Goal: Use online tool/utility: Use online tool/utility

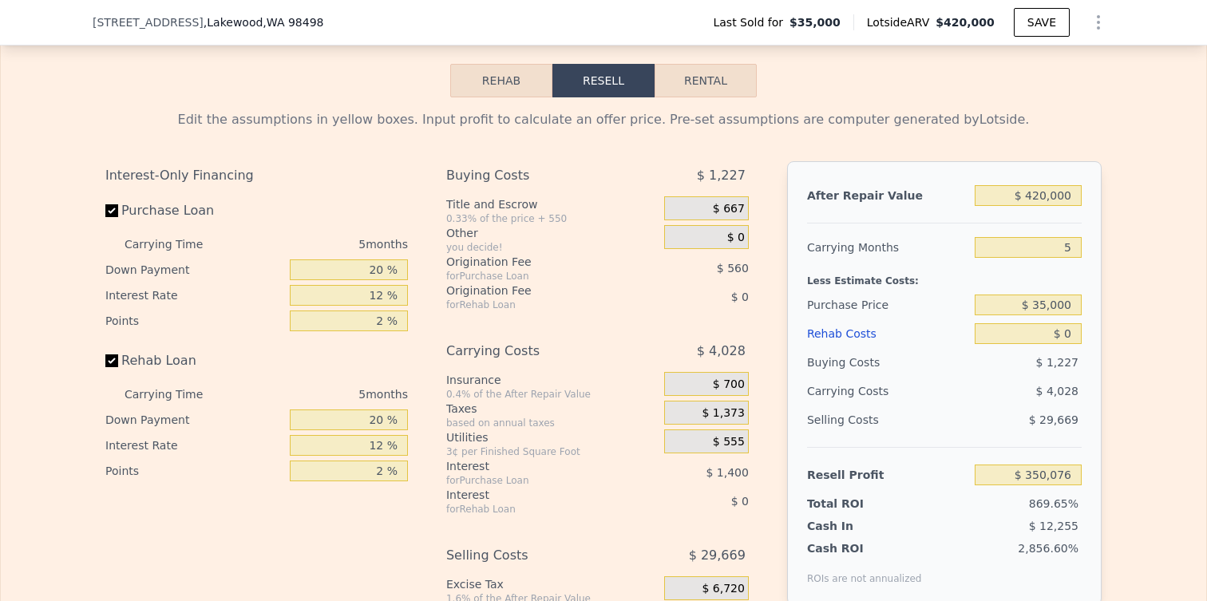
scroll to position [2202, 0]
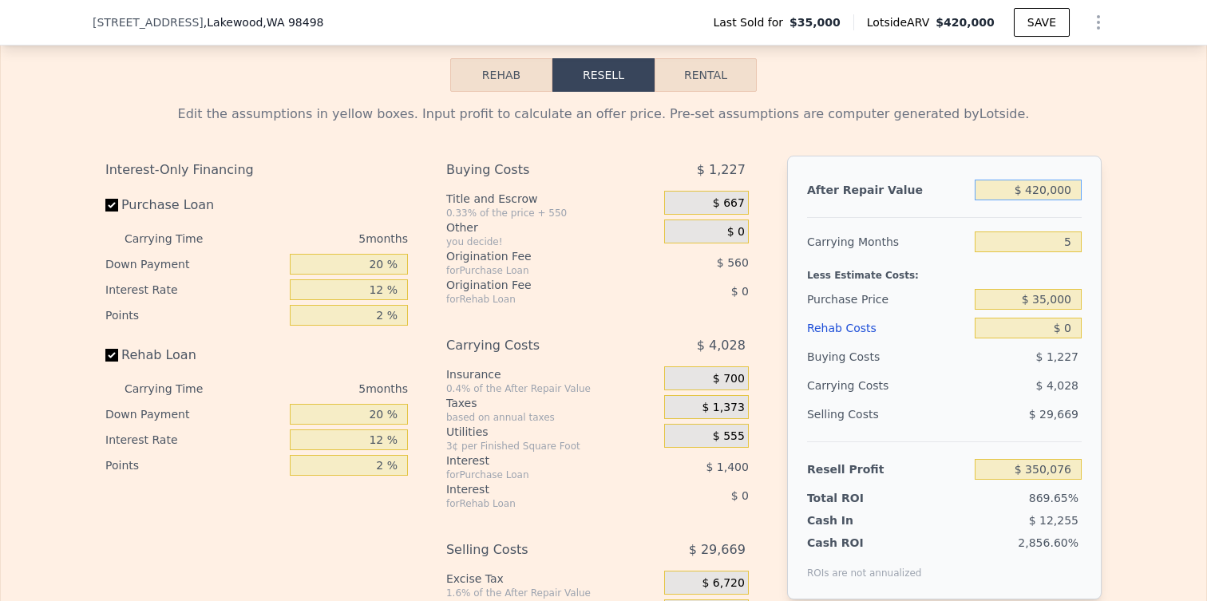
click at [1071, 193] on input "$ 420,000" at bounding box center [1028, 190] width 107 height 21
type input "$ 3,000"
type input "-$ 37,318"
type input "$ 30,000"
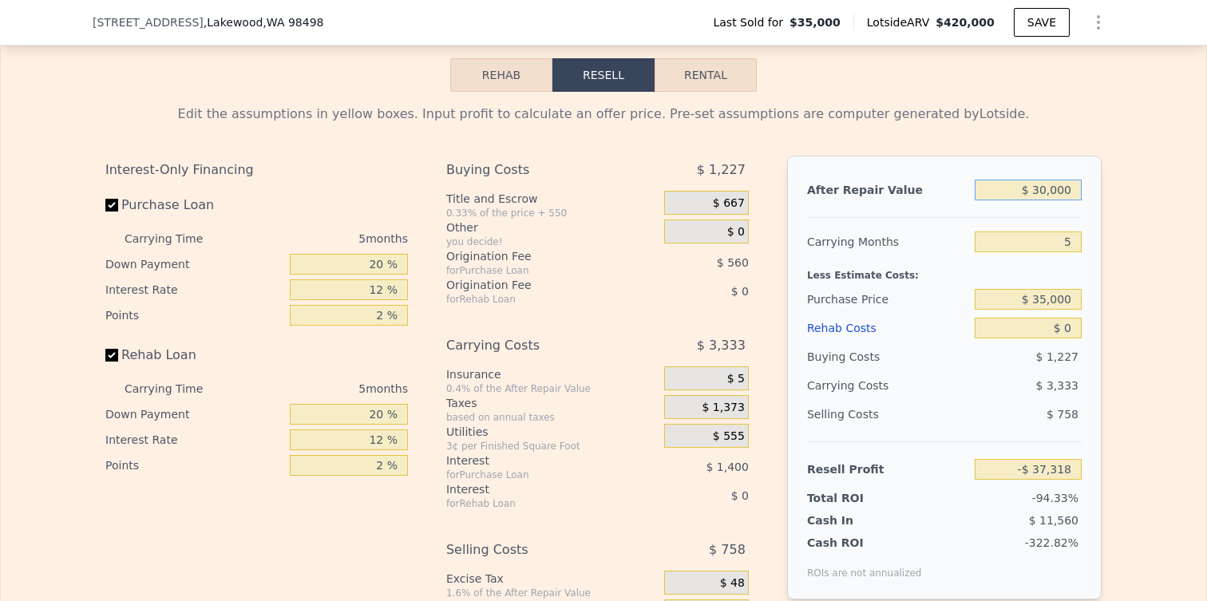
type input "-$ 12,235"
type input "$ 3,000"
type input "-$ 37,318"
type input "$ 300"
type input "-$ 39,827"
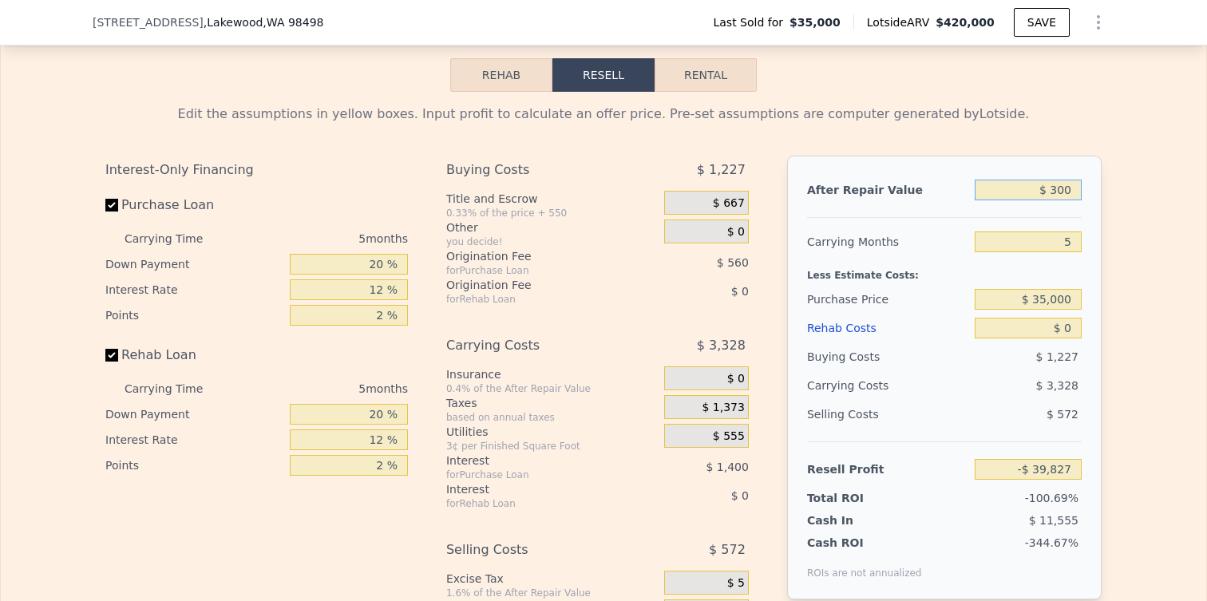
type input "$ 30"
type input "-$ 40,077"
type input "$ 3"
type input "-$ 40,102"
type input "$ 600"
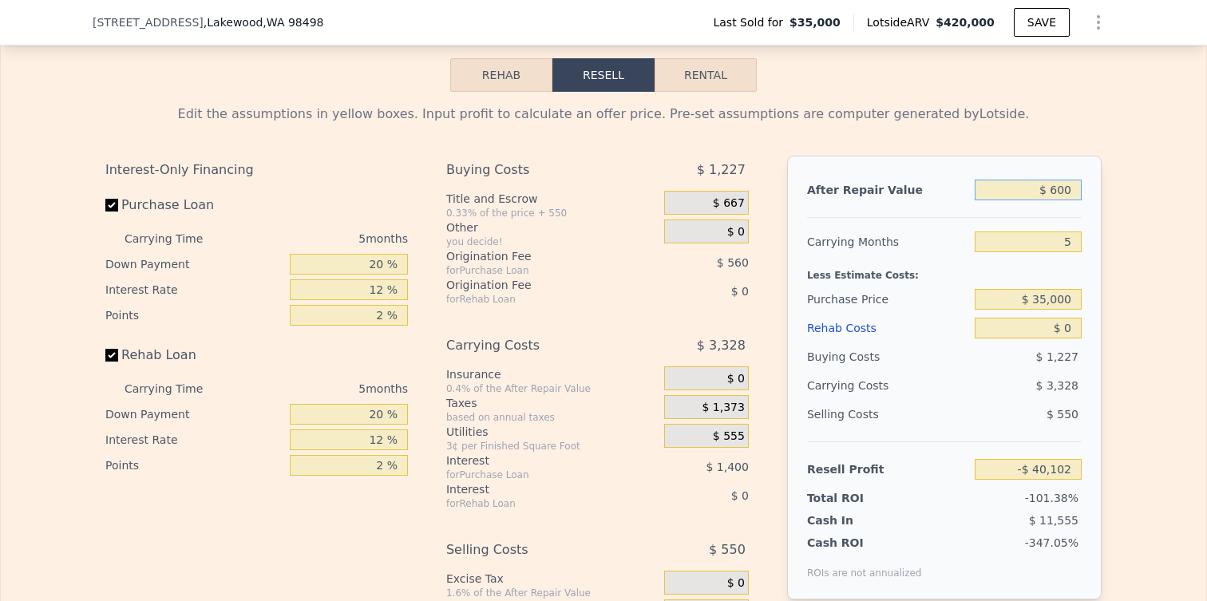
type input "-$ 39,548"
type input "$ 6,000"
type input "-$ 34,531"
type input "$ 60,000"
type input "$ 15,635"
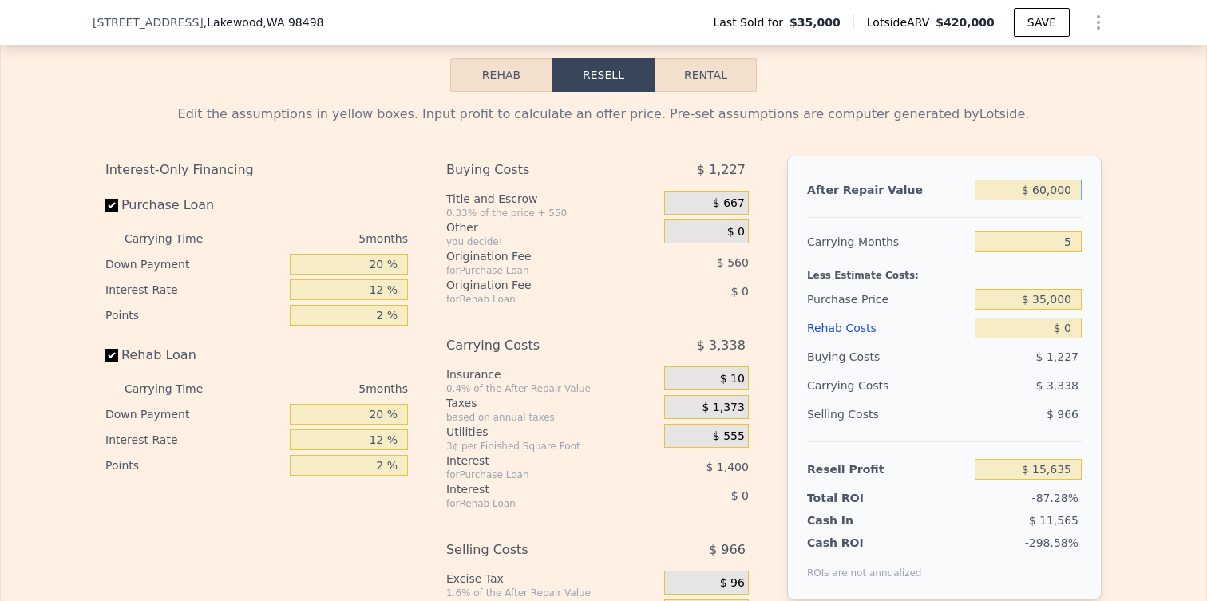
type input "$ 600,000"
type input "$ 517,297"
type input "$ 6,000,000"
type input "$ 5,533,915"
type input "$ 600,000"
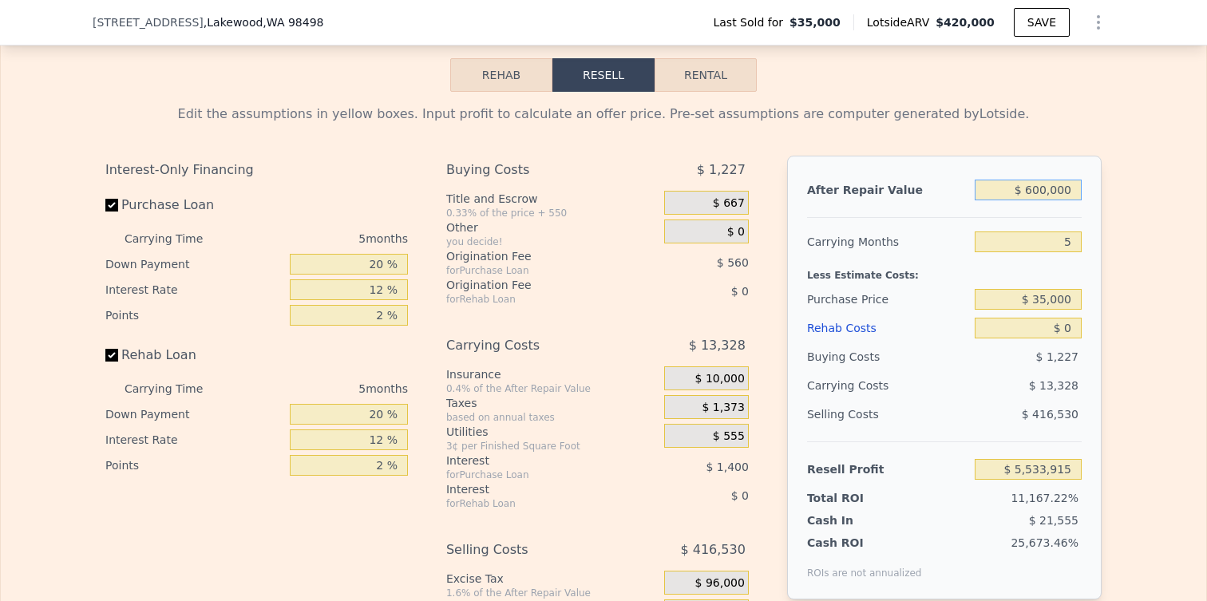
type input "$ 517,297"
type input "$ 600,000"
click at [1066, 327] on input "$ 0" at bounding box center [1028, 328] width 107 height 21
type input "$ 100"
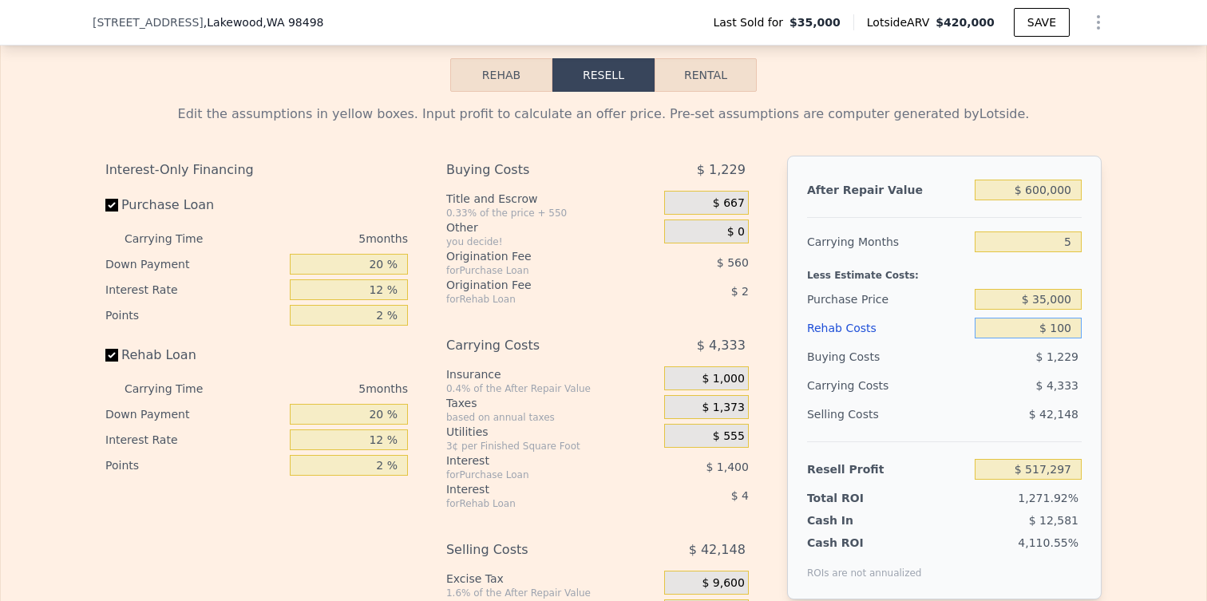
type input "$ 517,190"
type input "$ 1,000"
type input "$ 516,241"
type input "$ 10,000"
type input "$ 506,737"
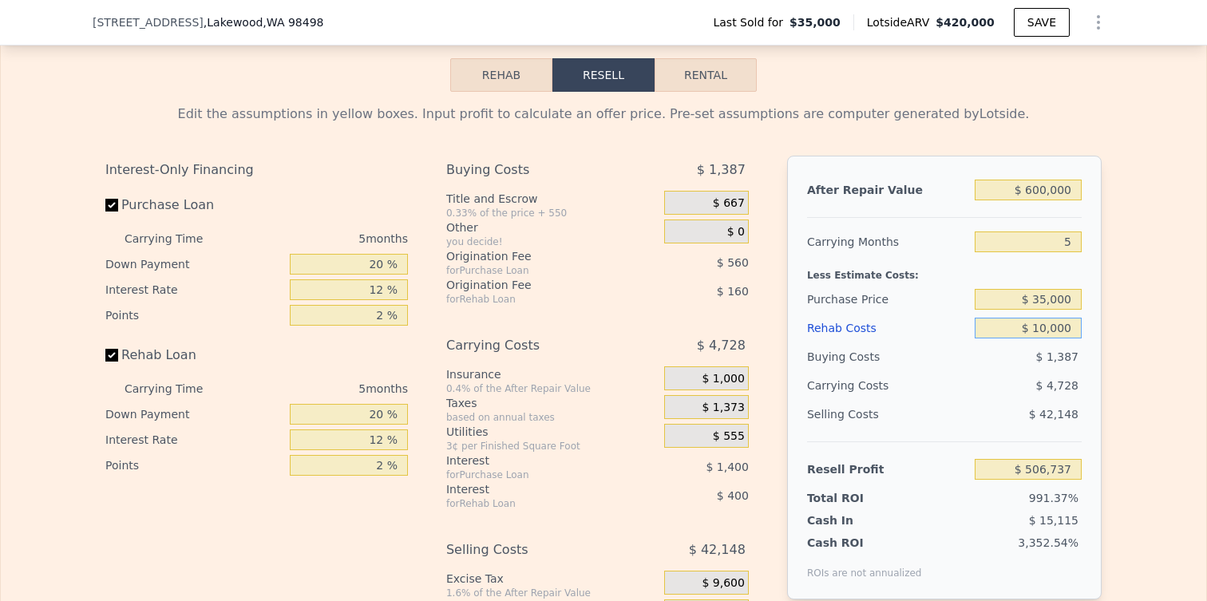
type input "$ 100,000"
type input "$ 411,697"
click at [1051, 318] on input "$ 100,000" at bounding box center [1028, 328] width 107 height 21
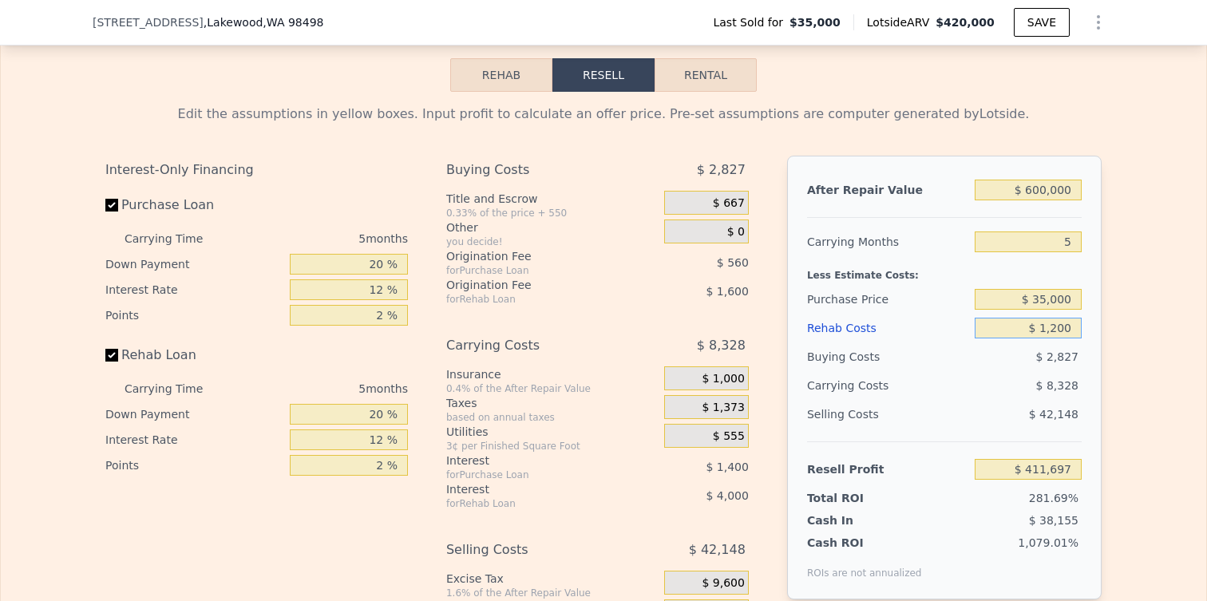
type input "$ 12,000"
type input "$ 504,625"
type input "$ 120,000"
type input "$ 390,577"
type input "$ 120,000"
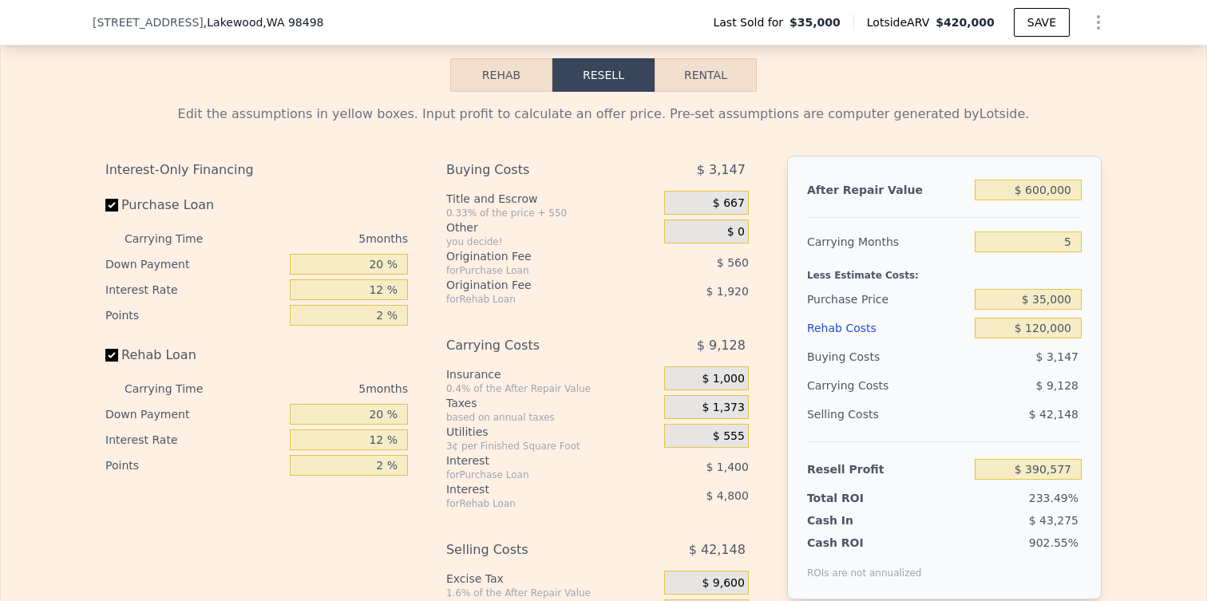
click at [998, 425] on div "$ 42,148" at bounding box center [1029, 414] width 108 height 29
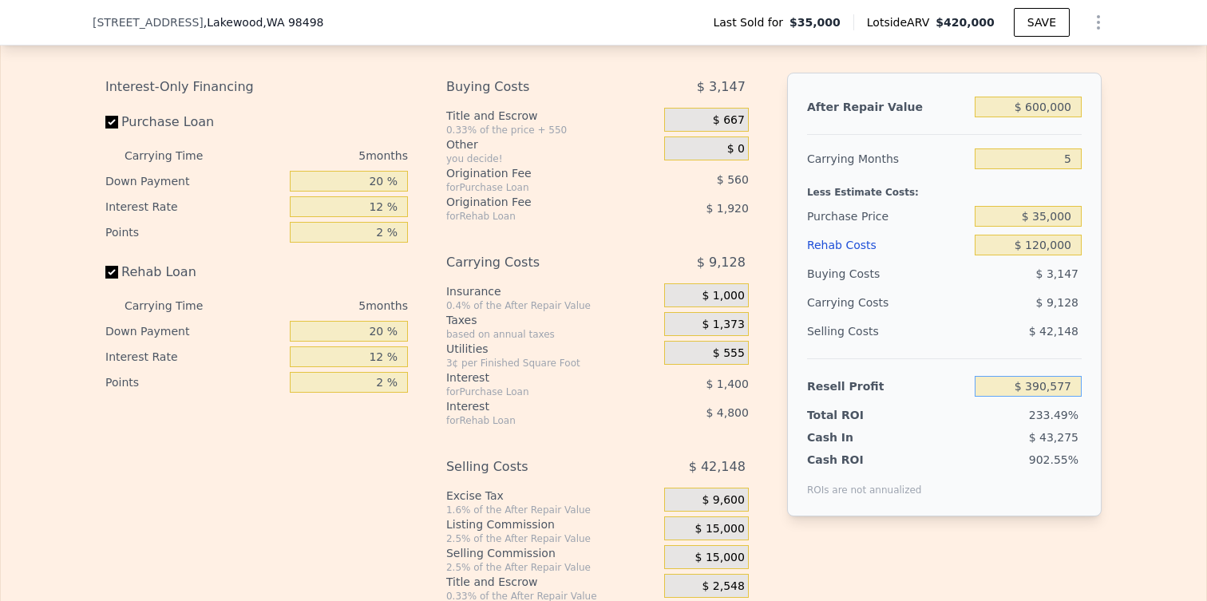
click at [1060, 389] on input "$ 390,577" at bounding box center [1028, 386] width 107 height 21
click at [1072, 166] on input "5" at bounding box center [1028, 158] width 107 height 21
type input "8"
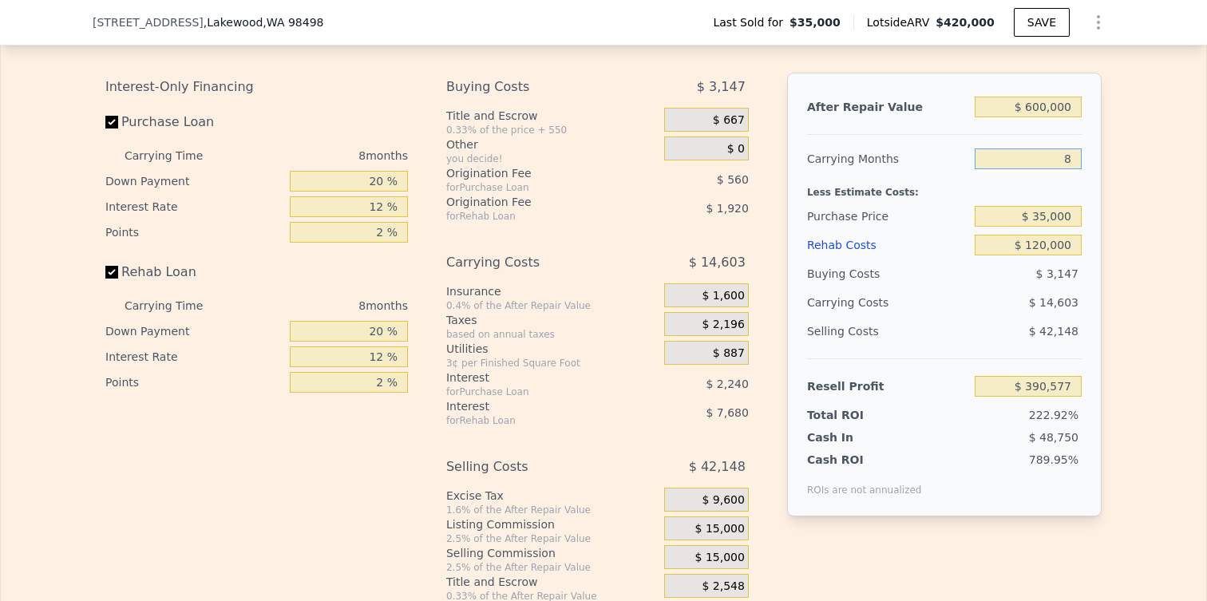
type input "$ 385,102"
type input "1"
type input "$ 397,879"
type input "12"
type input "$ 377,800"
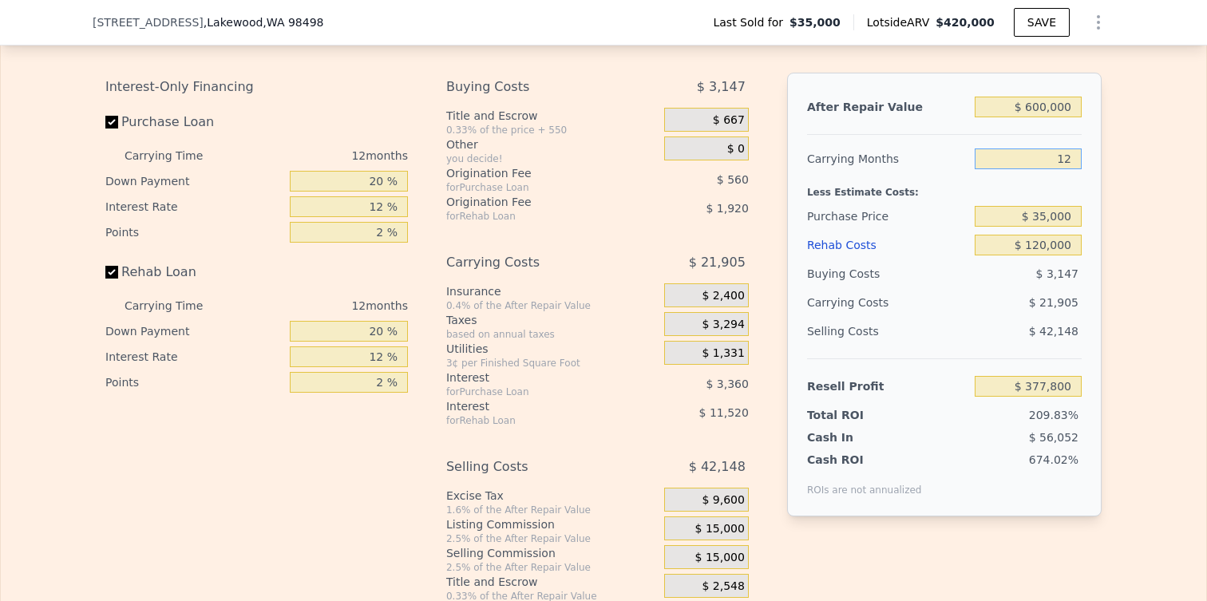
type input "12"
click at [1022, 290] on div "$ 21,905" at bounding box center [997, 302] width 168 height 29
click at [1050, 391] on input "$ 377,800" at bounding box center [1028, 386] width 107 height 21
type input "$ 100,000"
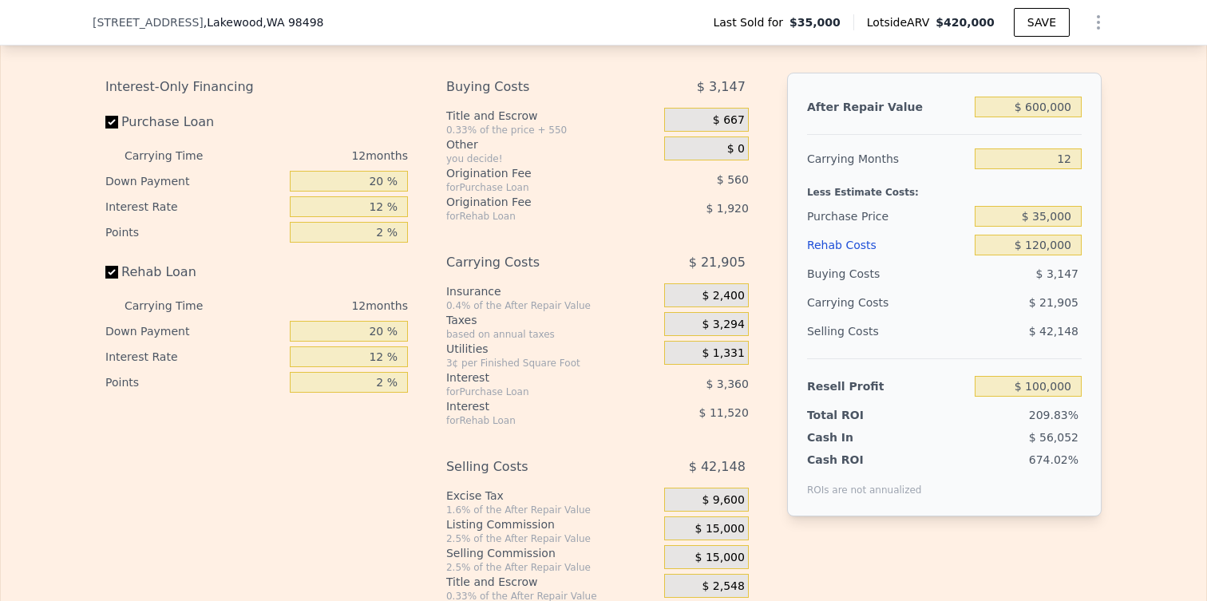
click at [994, 360] on div "Resell Profit $ 100,000" at bounding box center [944, 379] width 275 height 42
type input "$ 284,070"
click at [1037, 390] on input "$ 100,000" at bounding box center [1028, 386] width 107 height 21
click at [1060, 251] on input "$ 120,000" at bounding box center [1028, 245] width 107 height 21
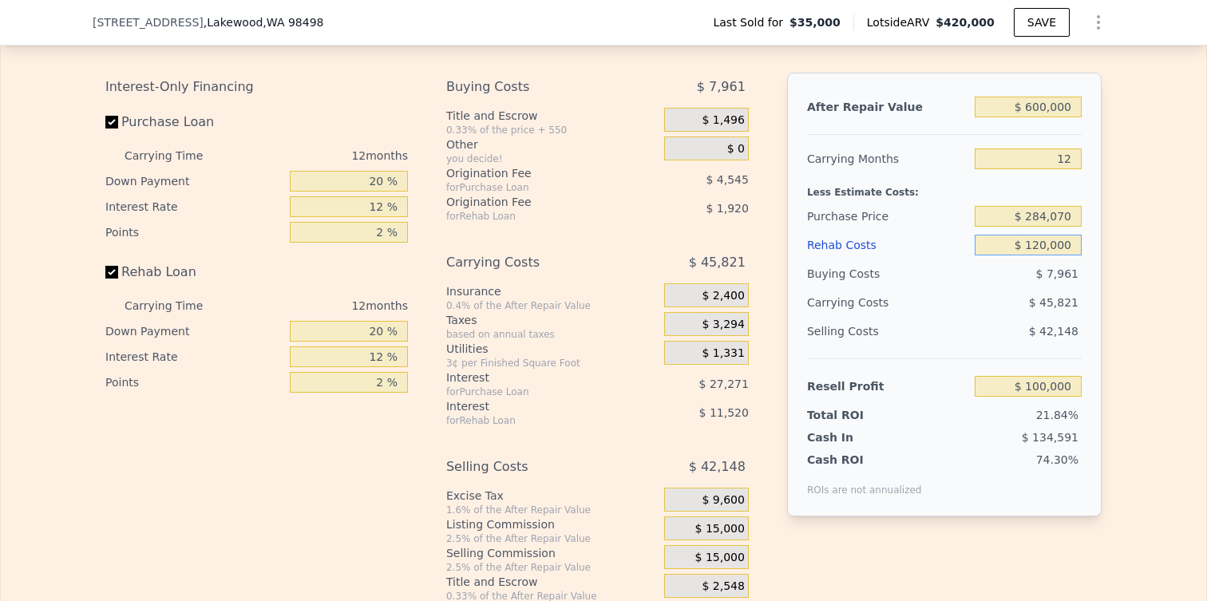
click at [1060, 251] on input "$ 120,000" at bounding box center [1028, 245] width 107 height 21
type input "$ 0100"
type input "$ 420,000"
type input "5"
type input "$ 349,969"
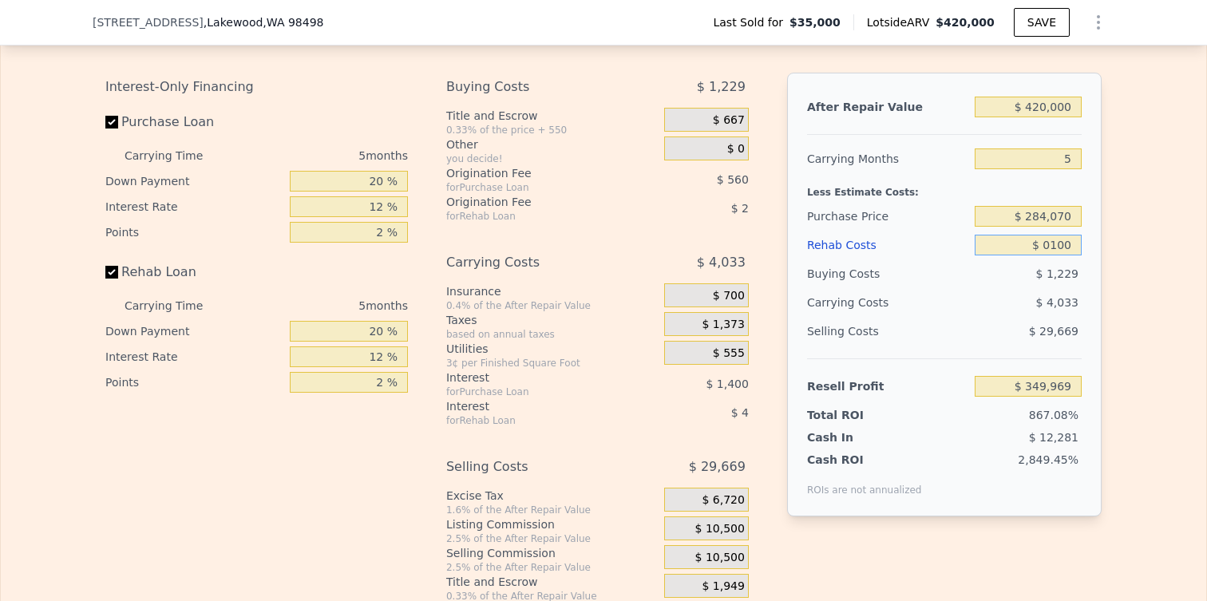
type input "$ 01,000"
type input "$ 349,020"
type input "$ 010,000"
type input "$ 339,516"
type input "$ 0100,000"
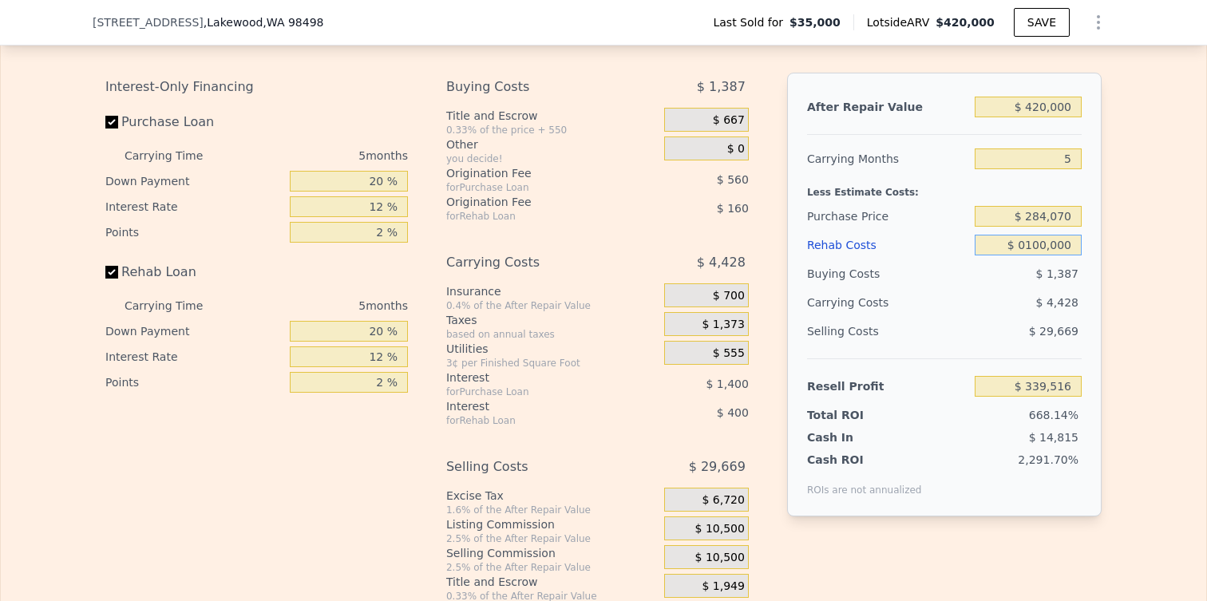
type input "$ 244,476"
click at [1060, 251] on input "$ 0100,000" at bounding box center [1028, 245] width 107 height 21
type input "$ 100"
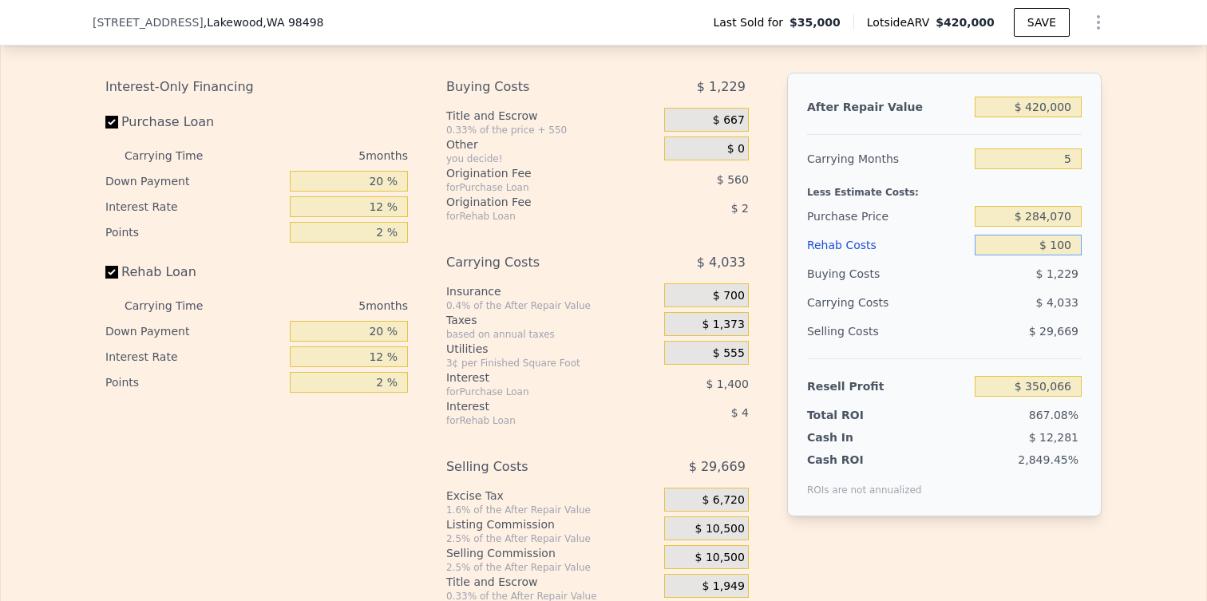
type input "$ 349,969"
type input "$ 1,000"
type input "$ 349,020"
type input "$ 10,000"
type input "$ 339,516"
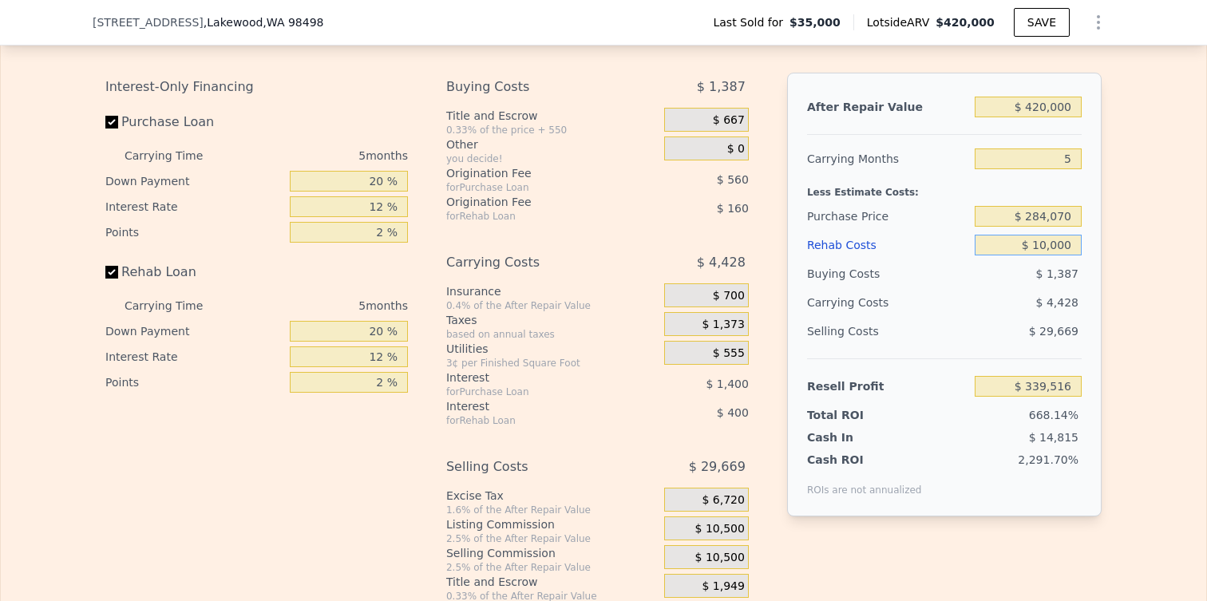
type input "$ 100,000"
type input "$ 244,476"
type input "$ 100,000"
click at [1047, 273] on span "$ 2,827" at bounding box center [1057, 273] width 42 height 13
click at [1047, 390] on input "$ 244,476" at bounding box center [1028, 386] width 107 height 21
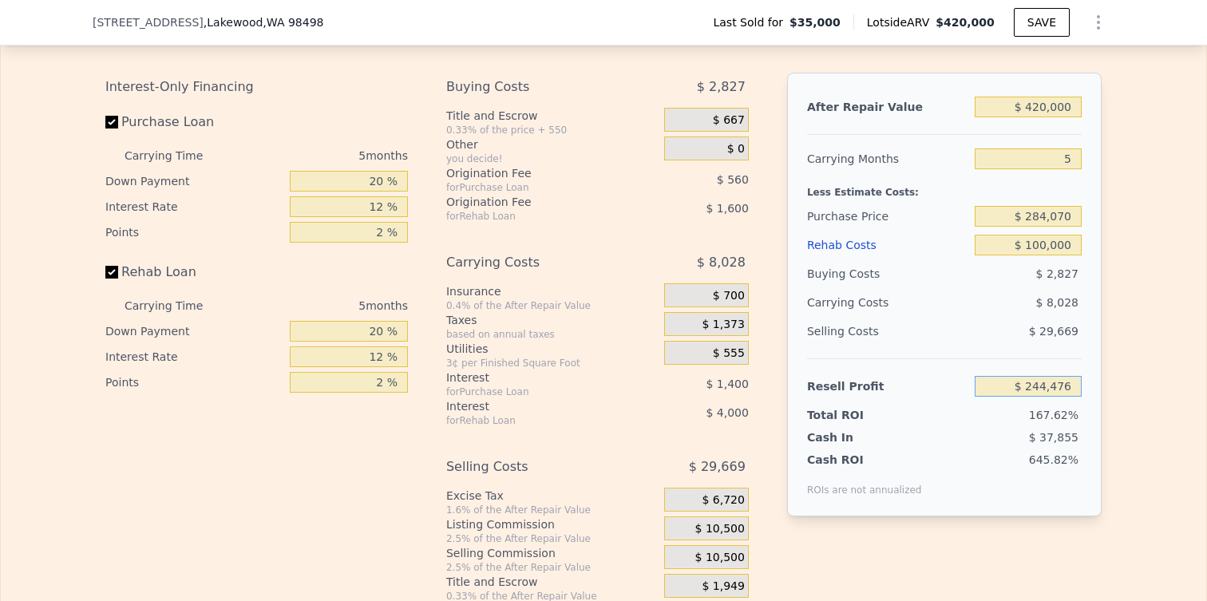
click at [1047, 390] on input "$ 244,476" at bounding box center [1028, 386] width 107 height 21
type input "$ 75,000"
click at [993, 334] on div "$ 29,669" at bounding box center [1029, 331] width 108 height 29
type input "$ 194,984"
click at [1059, 103] on input "$ 420,000" at bounding box center [1028, 107] width 107 height 21
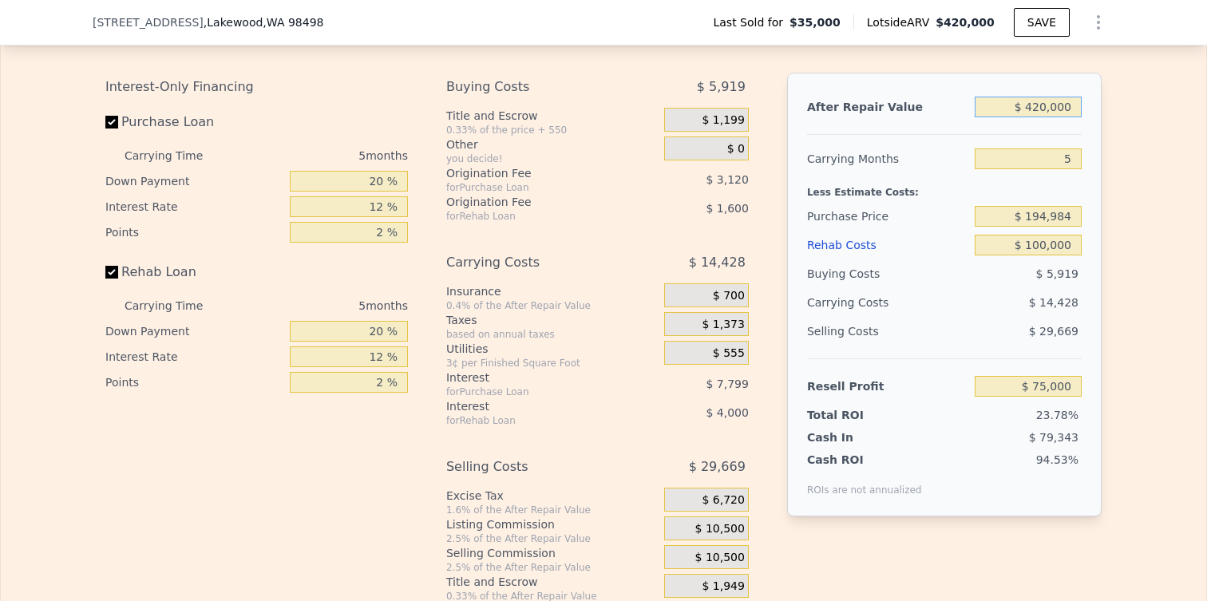
click at [1059, 103] on input "$ 420,000" at bounding box center [1028, 107] width 107 height 21
type input "$ 600"
type input "-$ 314,624"
type input "$ 6,000"
type input "-$ 309,607"
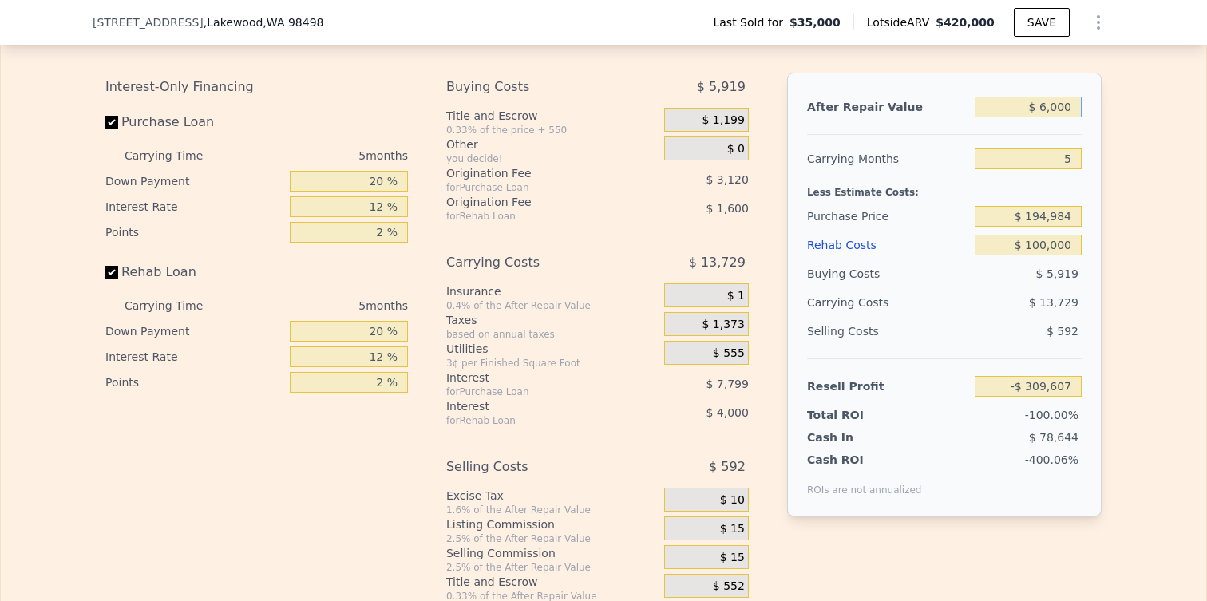
type input "$ 60,000"
type input "-$ 259,441"
type input "$ 600,000"
type input "$ 242,221"
type input "$ 600,000"
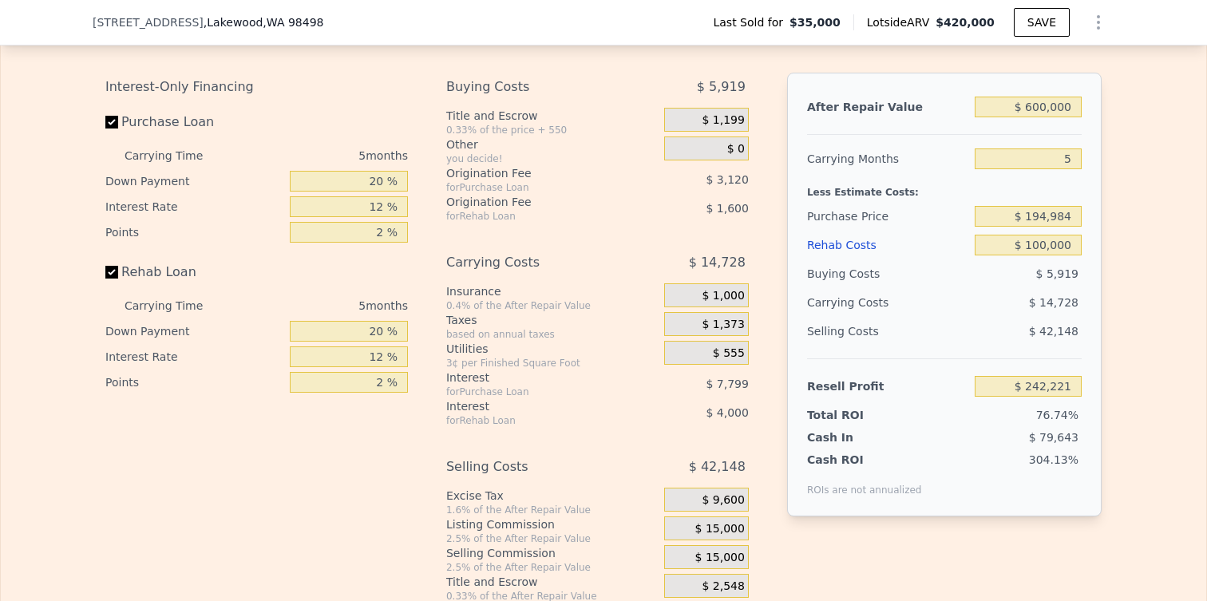
click at [1012, 135] on div "After Repair Value $ 600,000 Carrying Months 5 Less Estimate Costs: Purchase Pr…" at bounding box center [944, 295] width 314 height 444
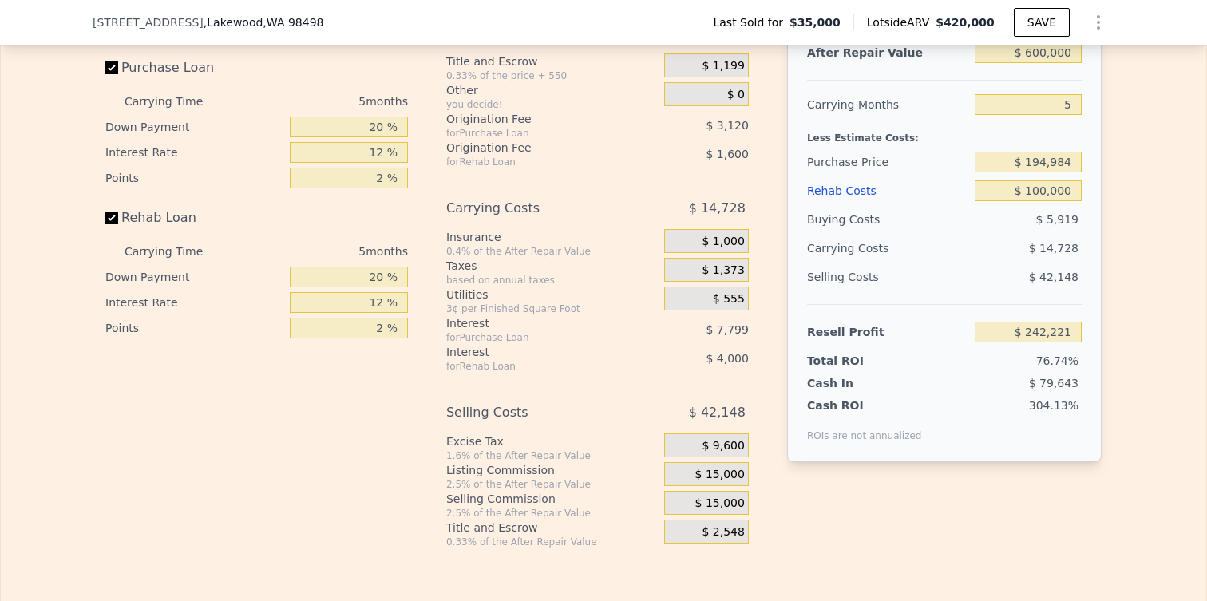
click at [915, 421] on div "Cash ROI ROIs are not annualized 304.13%" at bounding box center [944, 416] width 275 height 51
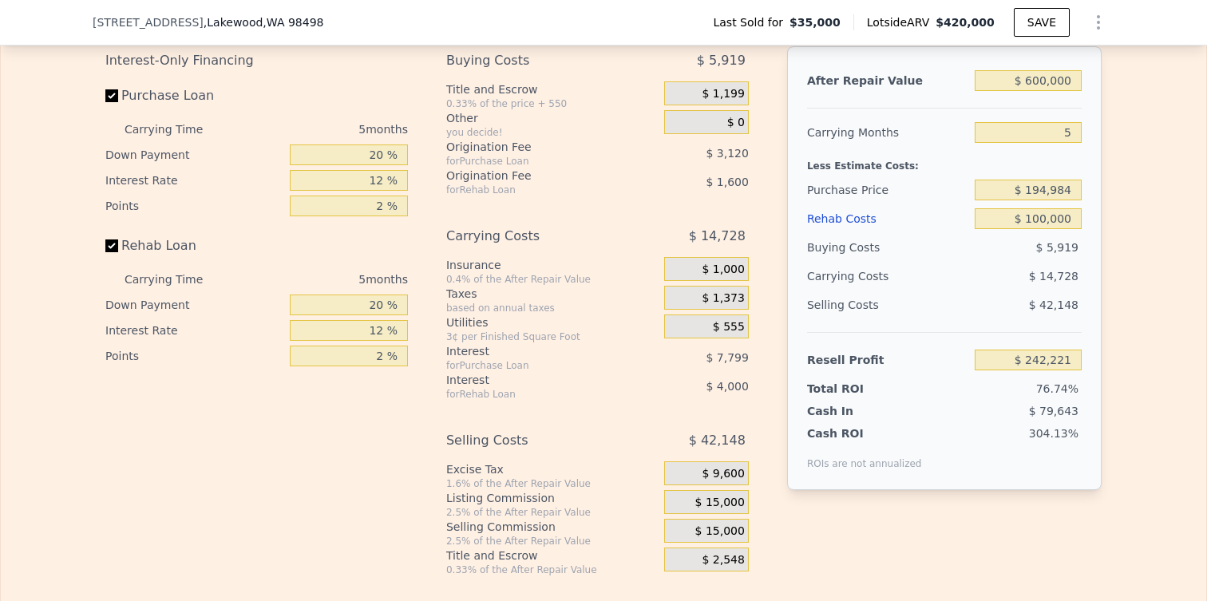
scroll to position [2315, 0]
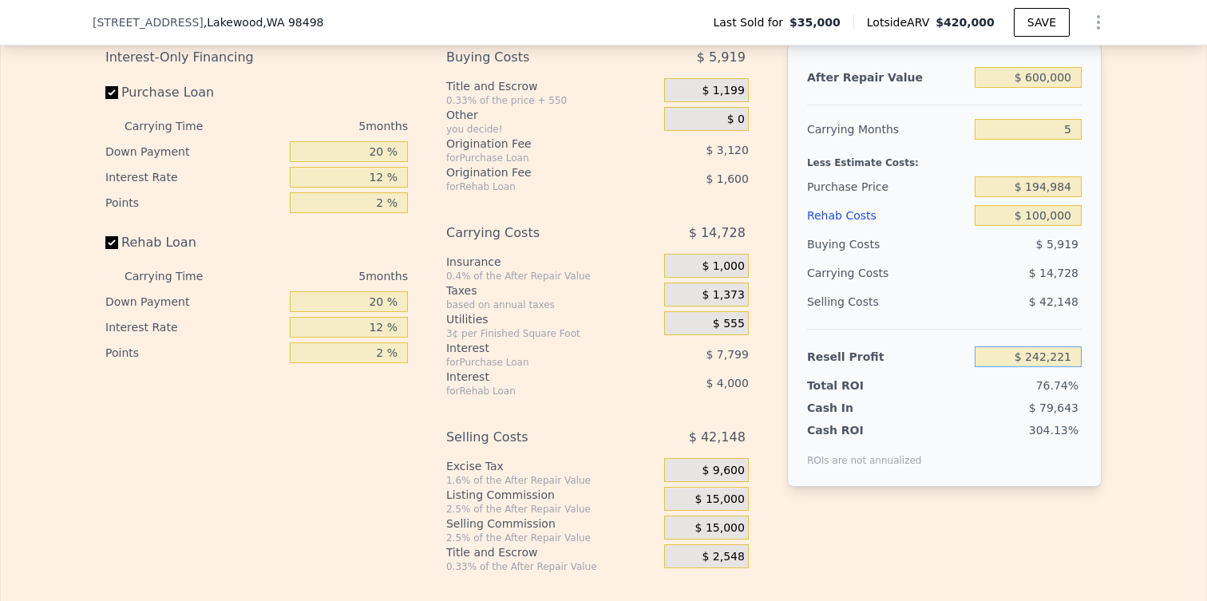
click at [1039, 356] on input "$ 242,221" at bounding box center [1028, 356] width 107 height 21
type input "$ 75,000"
click at [988, 299] on div "$ 42,148" at bounding box center [1029, 301] width 108 height 29
type input "$ 352,839"
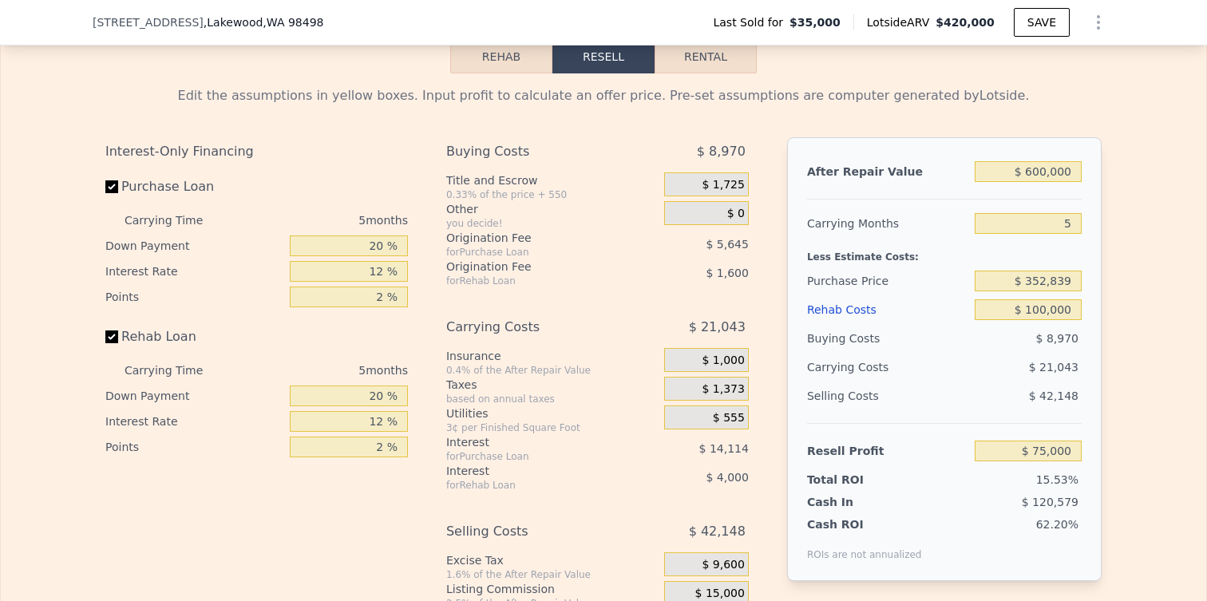
scroll to position [2194, 0]
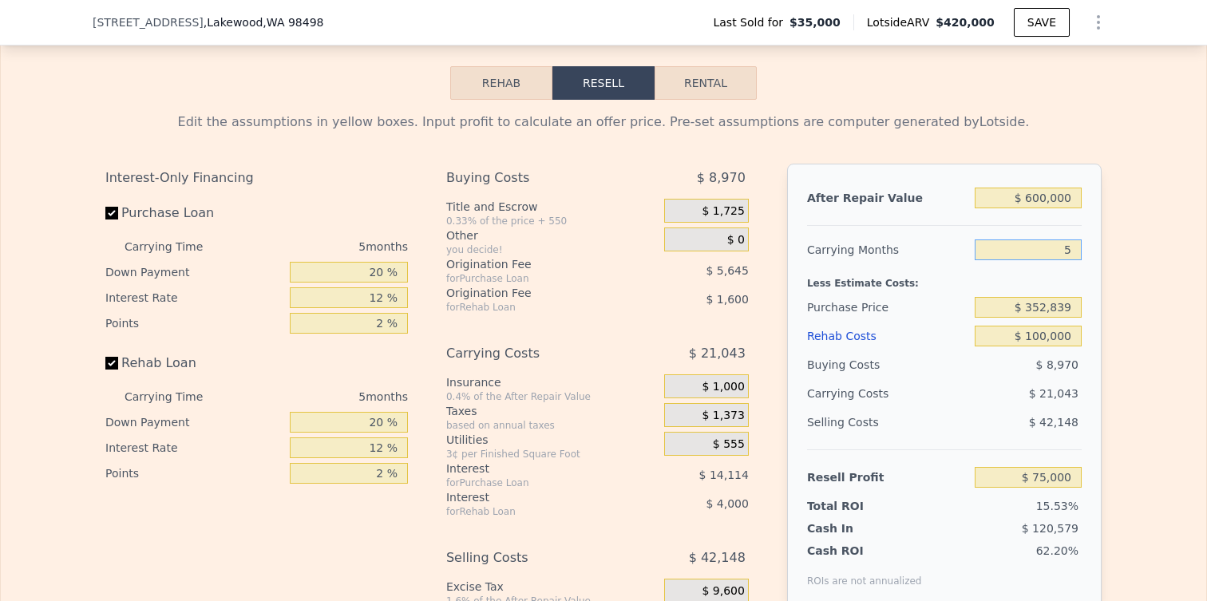
click at [1066, 251] on input "5" at bounding box center [1028, 249] width 107 height 21
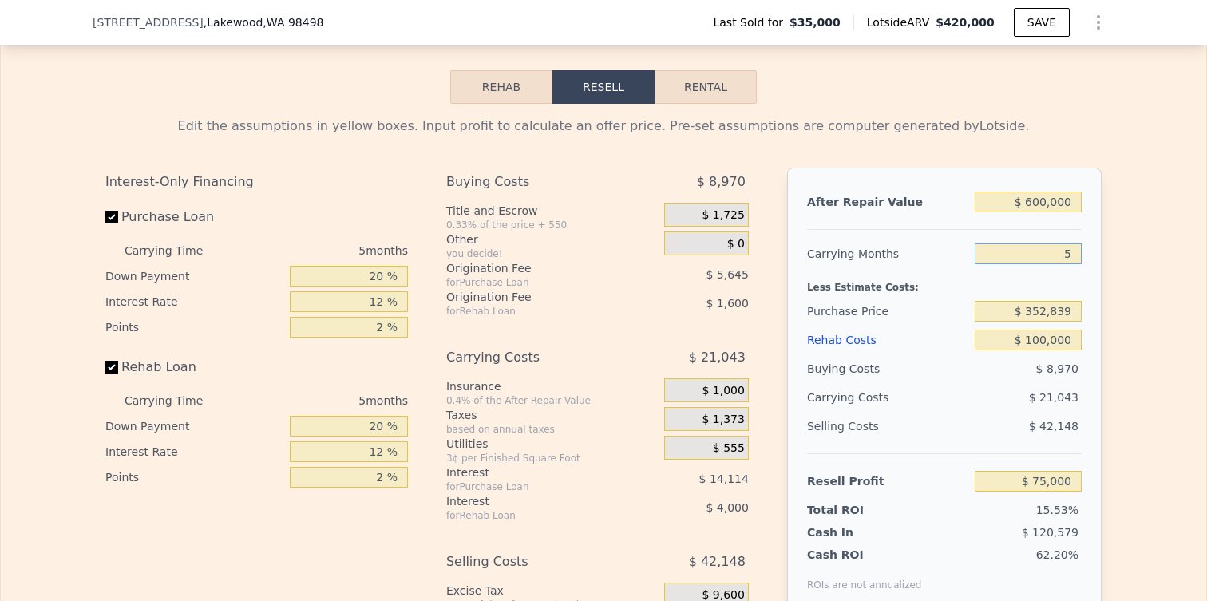
scroll to position [2198, 0]
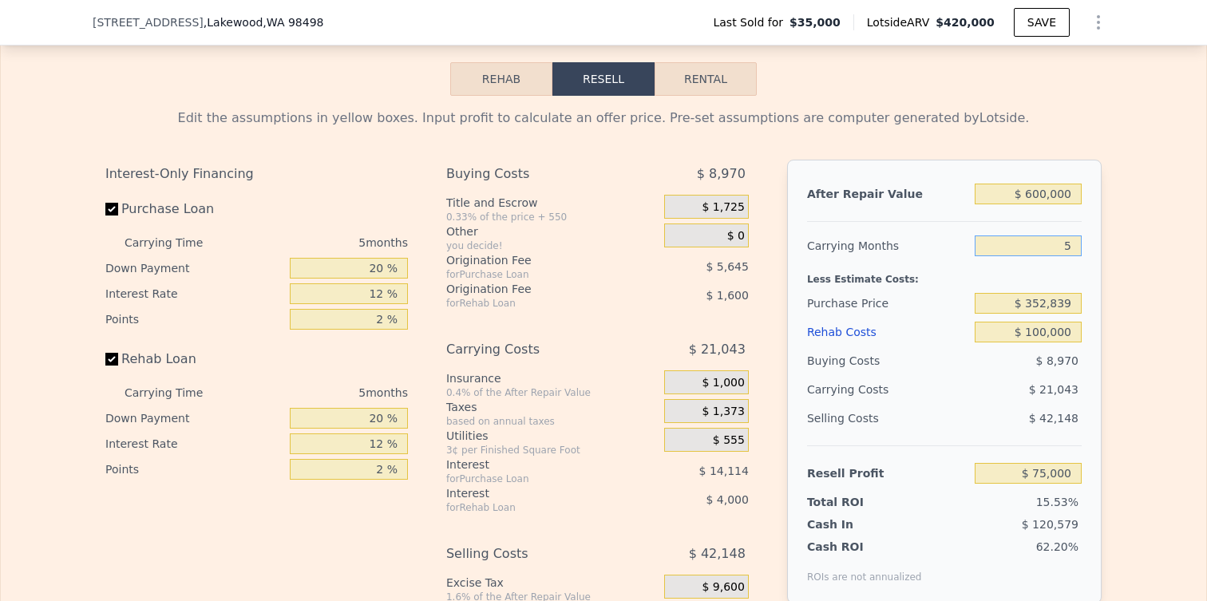
click at [1069, 247] on input "5" at bounding box center [1028, 245] width 107 height 21
type input "9"
type input "$ 58,167"
type input "9"
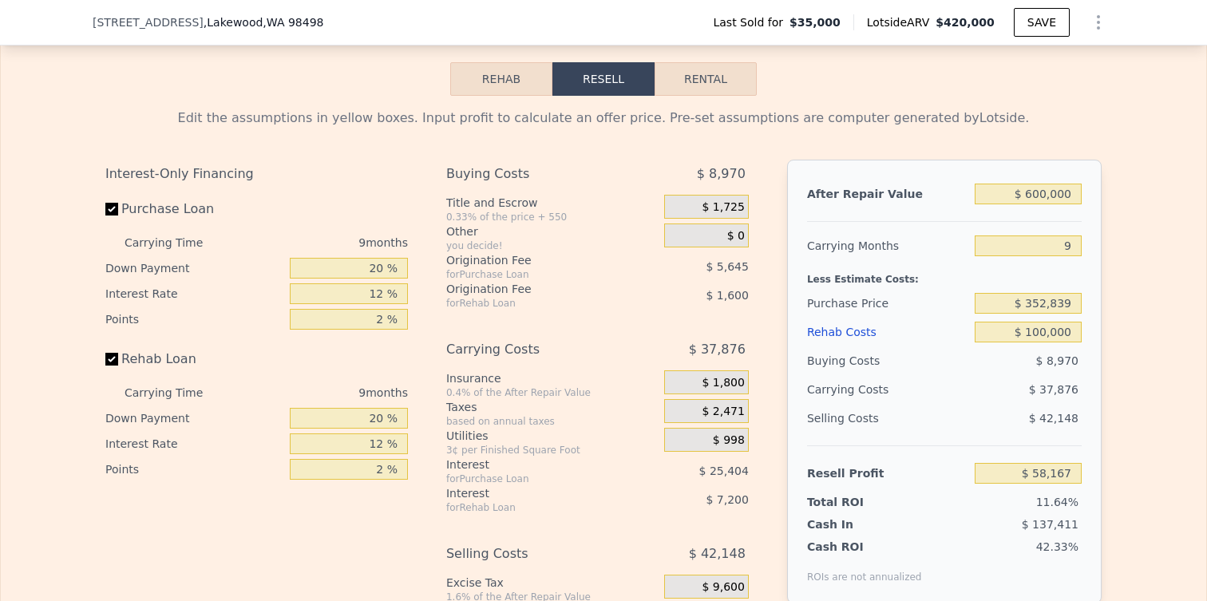
click at [1103, 262] on div "Edit the assumptions in yellow boxes. Input profit to calculate an offer price.…" at bounding box center [604, 393] width 1022 height 594
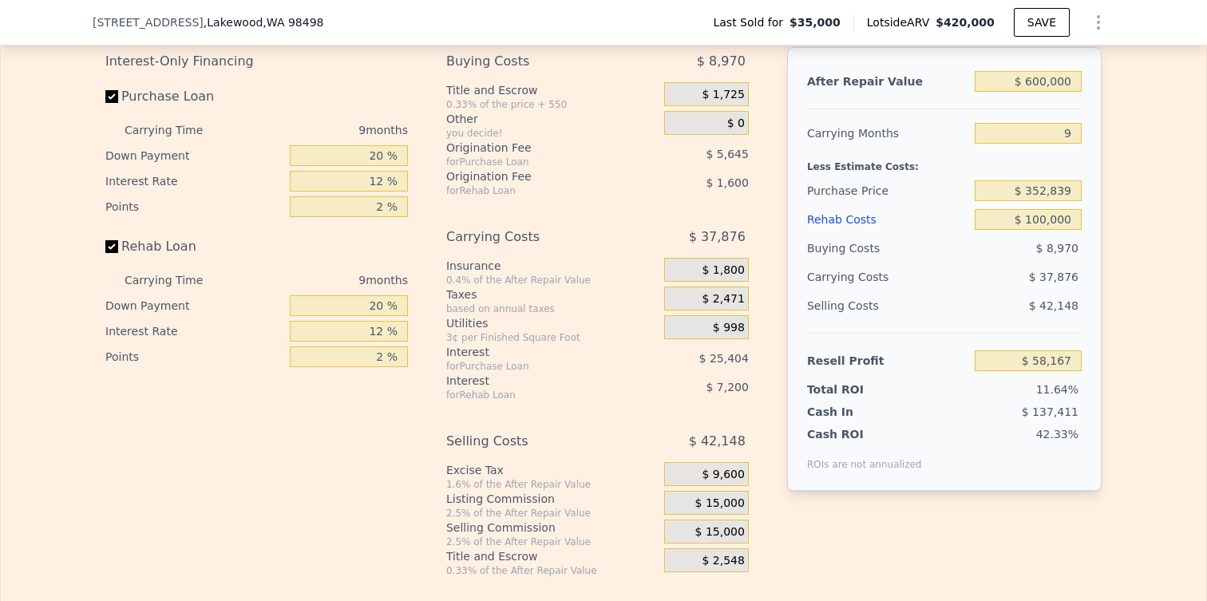
scroll to position [2319, 0]
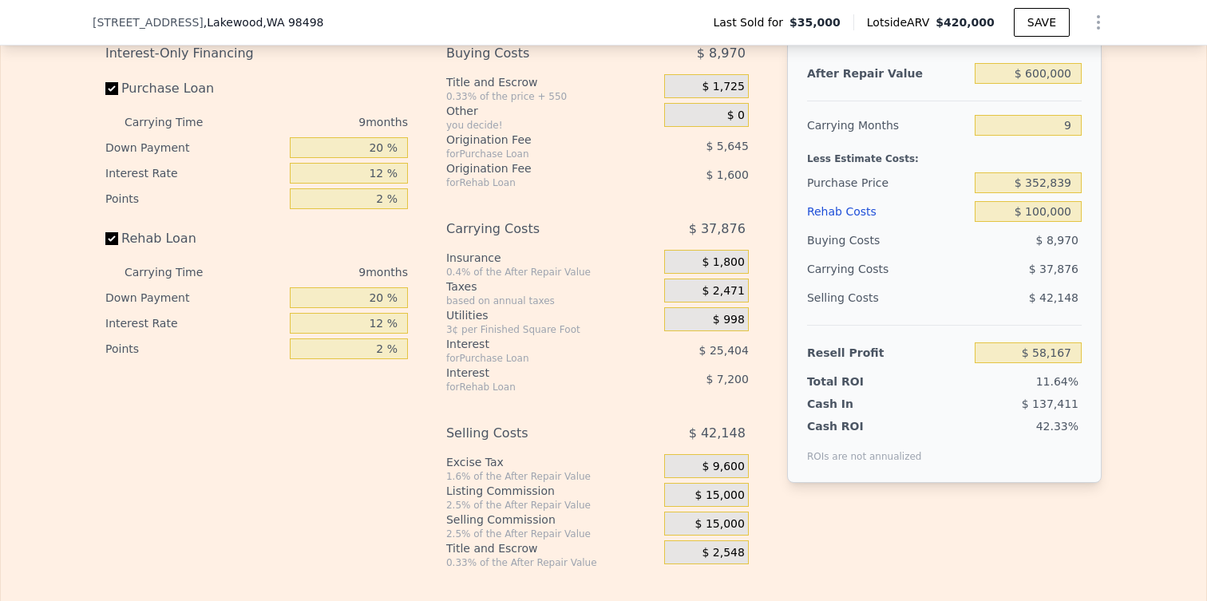
click at [683, 493] on div "$ 15,000" at bounding box center [706, 495] width 85 height 24
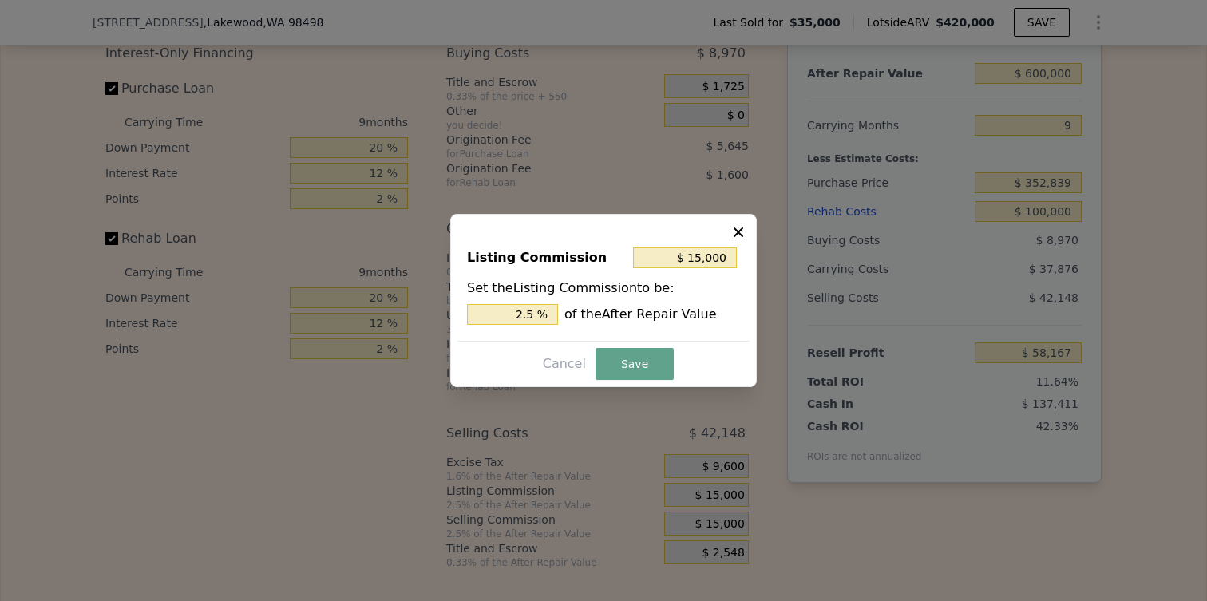
click at [674, 268] on div "$ 15,000" at bounding box center [686, 257] width 107 height 29
click at [687, 259] on input "$ 15,000" at bounding box center [685, 257] width 104 height 21
click at [528, 307] on input "2.5 %" at bounding box center [512, 314] width 91 height 21
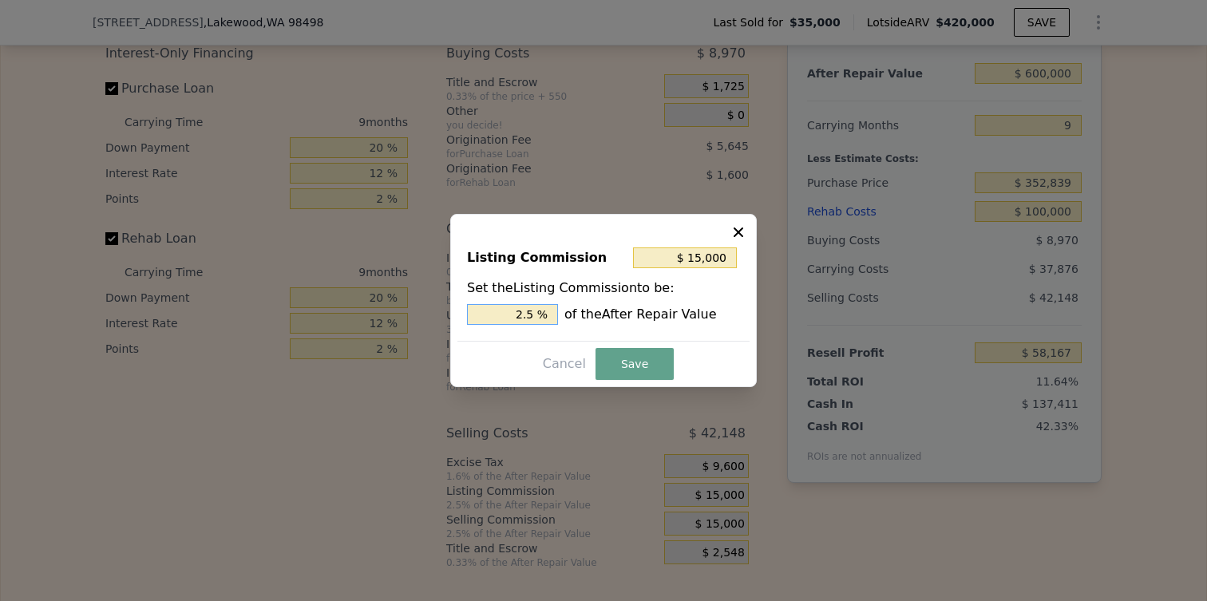
type input "$ 0"
type input "0 %"
click at [623, 354] on button "Save" at bounding box center [634, 364] width 78 height 32
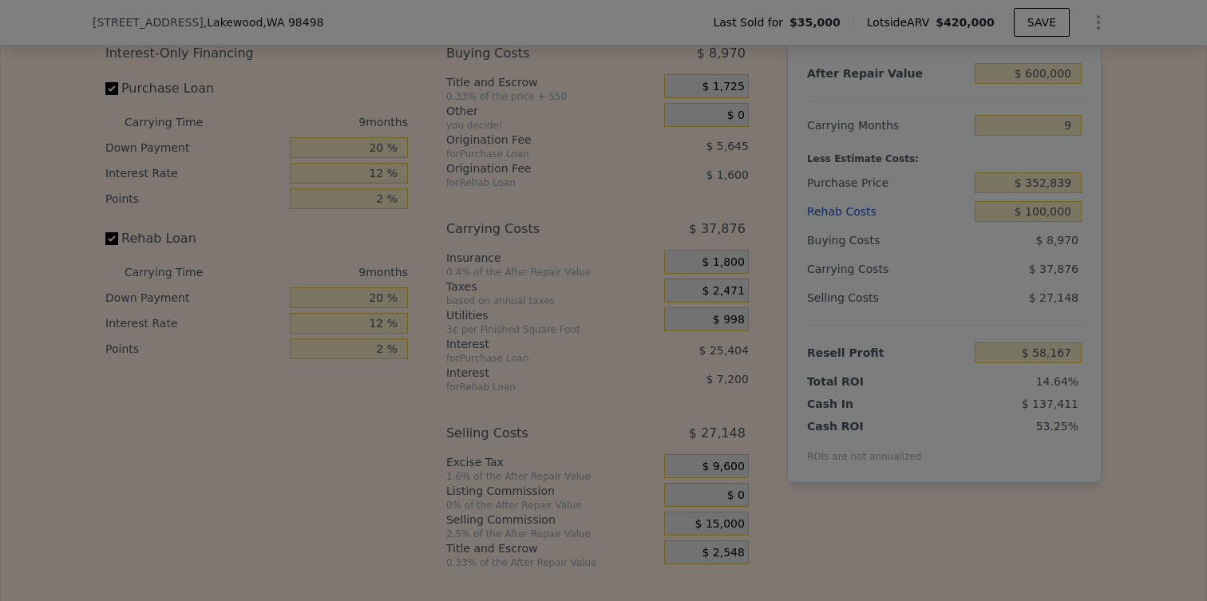
type input "$ 73,167"
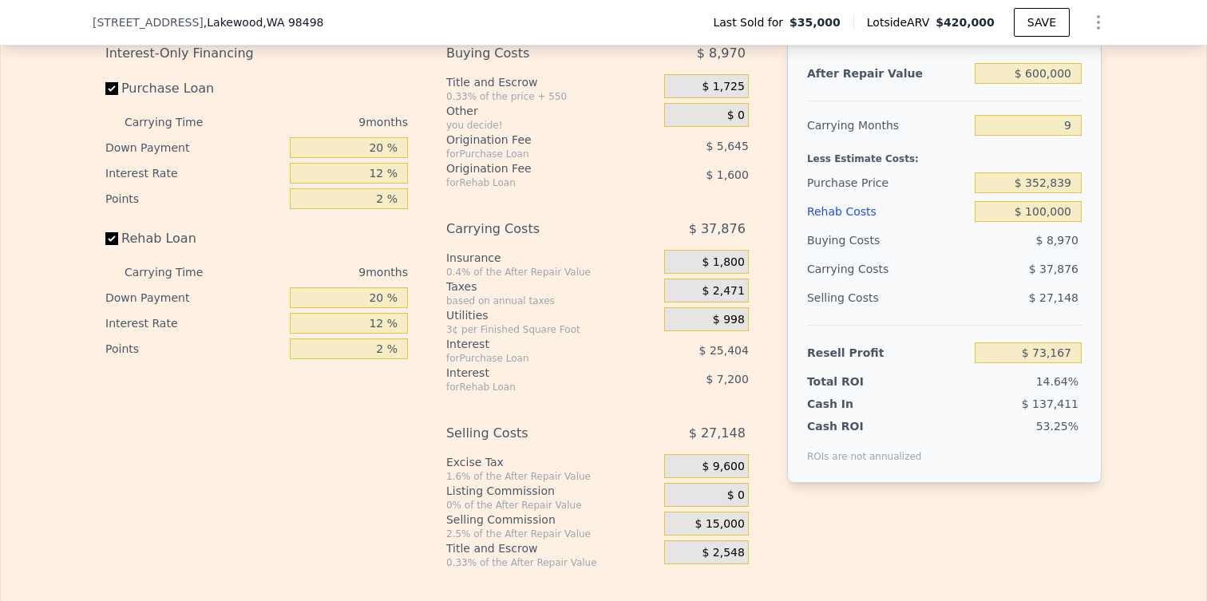
click at [1132, 287] on div "Edit the assumptions in yellow boxes. Input profit to calculate an offer price.…" at bounding box center [603, 272] width 1205 height 594
click at [1034, 77] on input "$ 600,000" at bounding box center [1028, 73] width 107 height 21
click at [1030, 75] on input "$ 600,000" at bounding box center [1028, 73] width 107 height 21
type input "$ 6"
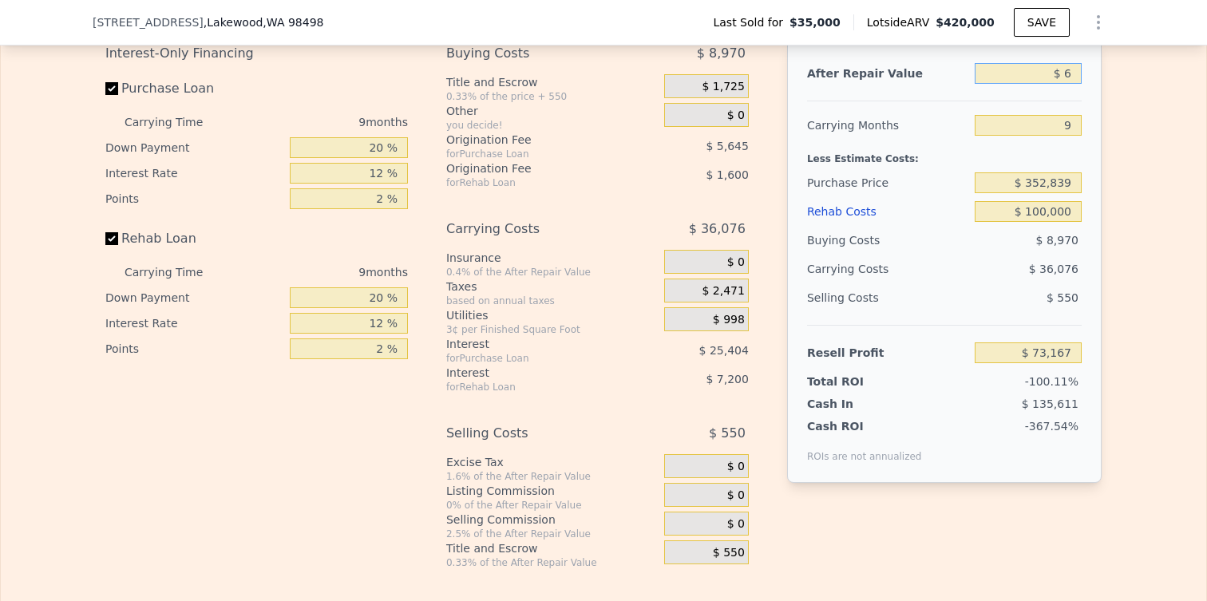
type input "-$ 498,429"
type input "$ 65"
type input "-$ 498,373"
type input "$ 659"
type input "-$ 497,807"
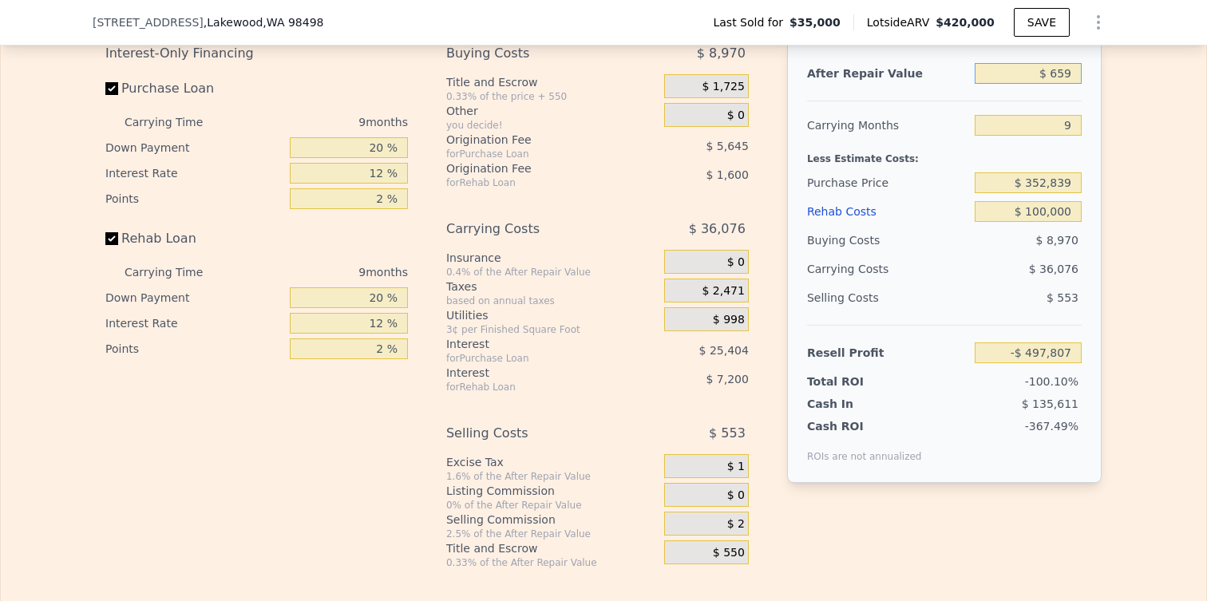
type input "$ 6,599"
type input "-$ 492,149"
type input "$ 65,999"
type input "-$ 435,560"
type input "$ 659,999"
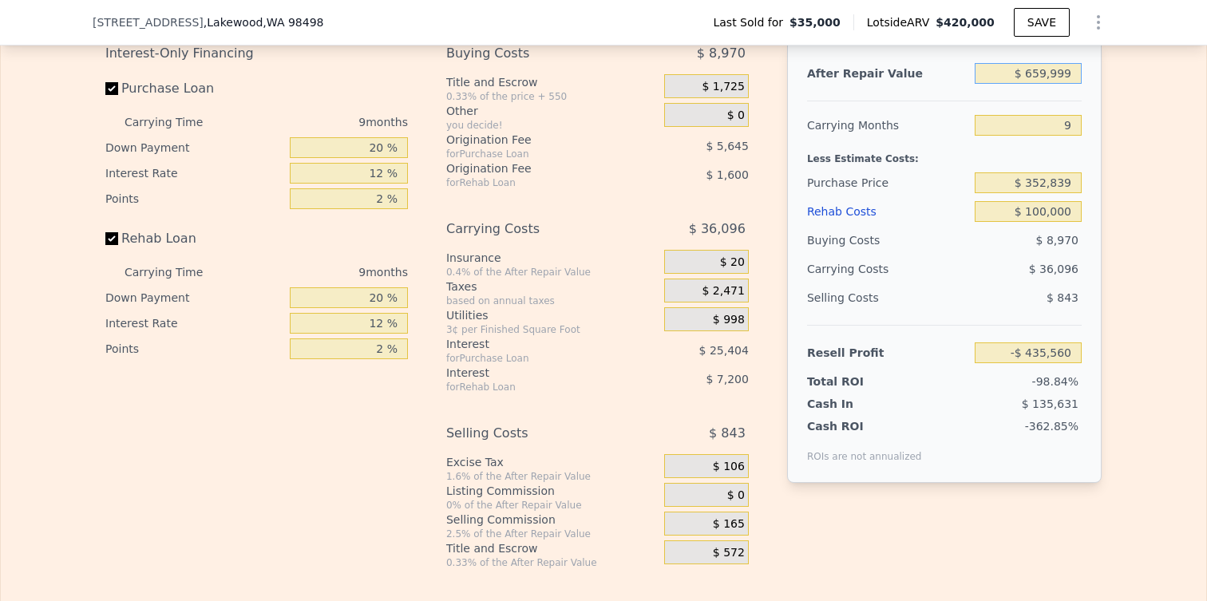
type input "$ 130,326"
type input "$ 65,999"
type input "-$ 435,560"
type input "$ 6,599"
type input "-$ 492,149"
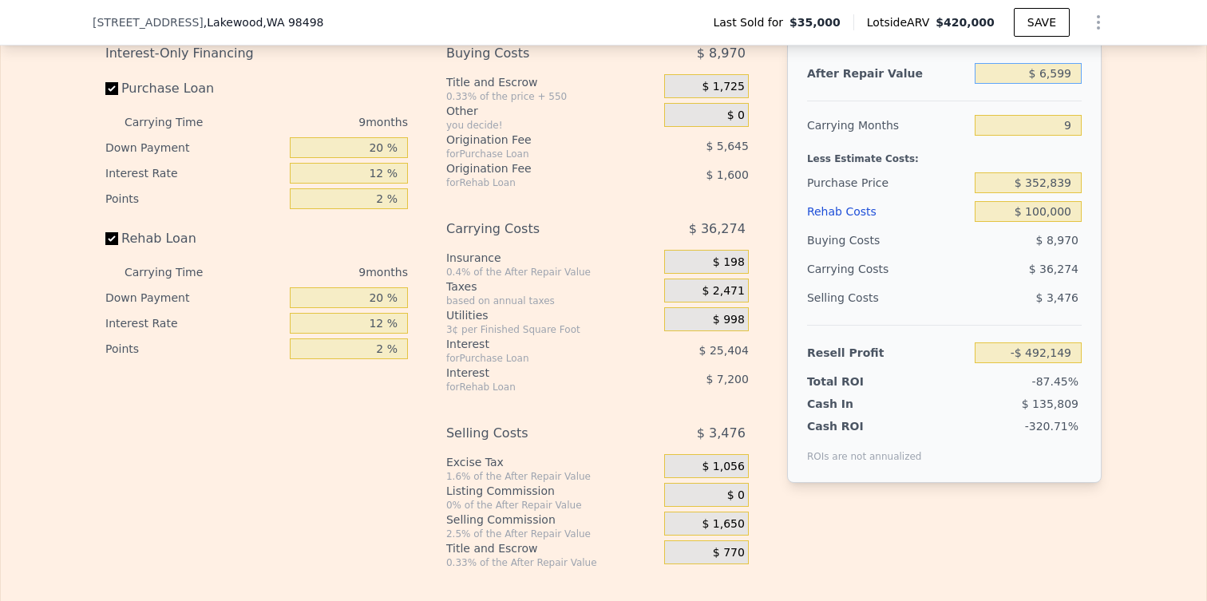
type input "$ 659"
type input "-$ 497,807"
type input "$ 65"
type input "-$ 498,373"
type input "$ 650"
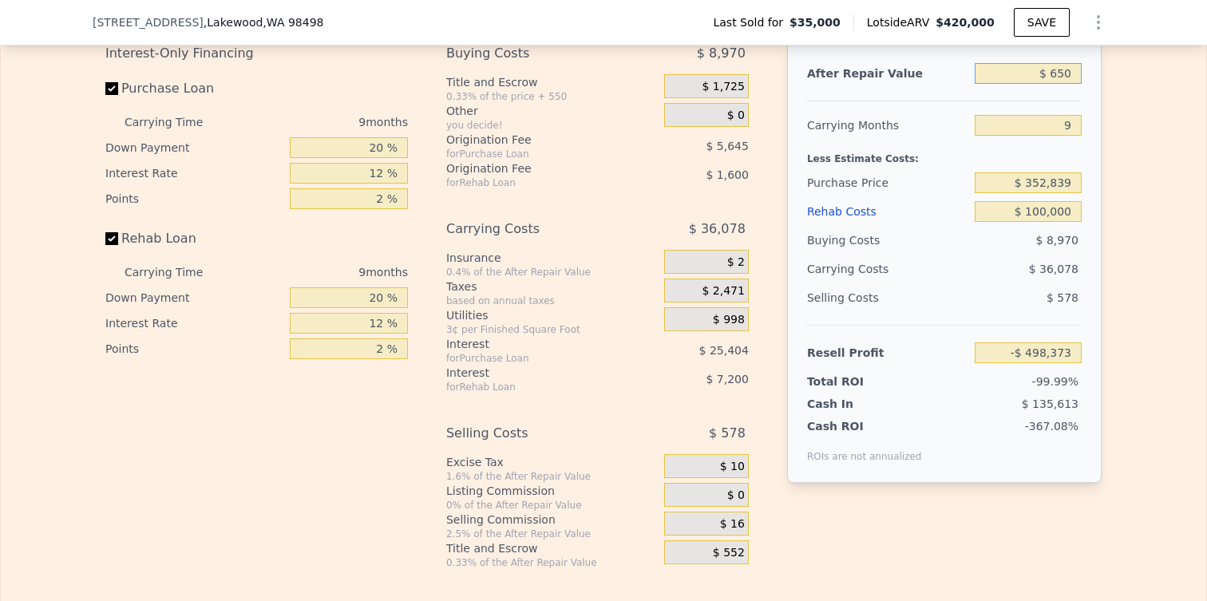
type input "-$ 497,815"
type input "$ 6,500"
type input "-$ 492,244"
type input "$ 65,000"
type input "-$ 436,511"
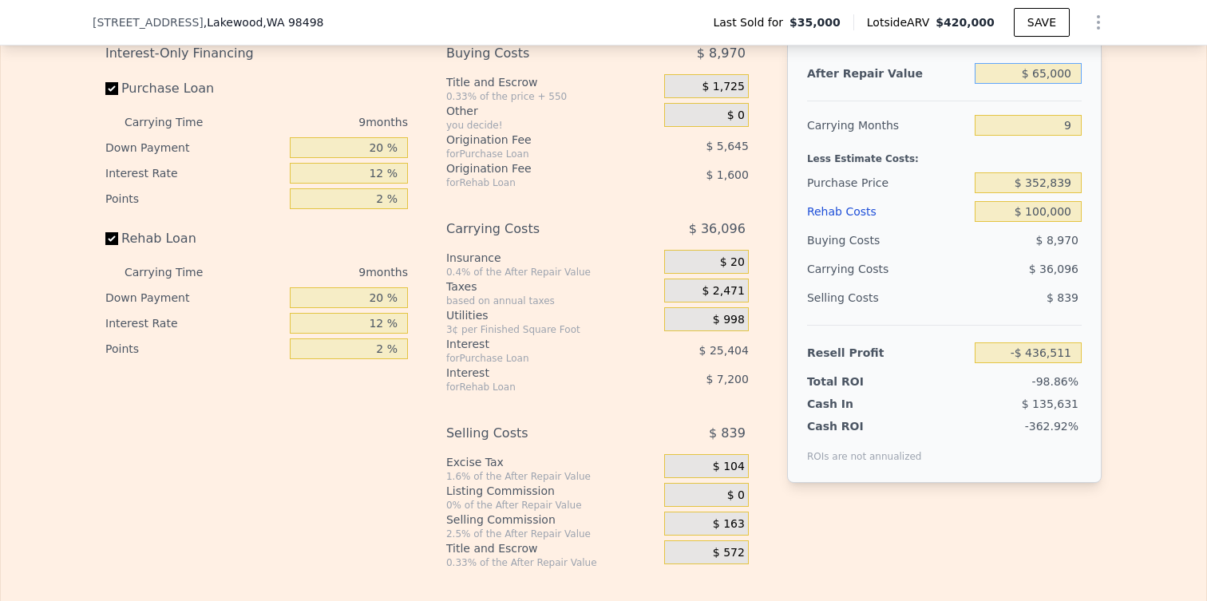
type input "$ 650,000"
type input "$ 120,800"
type input "$ 650,000"
click at [989, 199] on div "$ 100,000" at bounding box center [1028, 211] width 107 height 29
click at [1060, 280] on div "$ 38,026" at bounding box center [997, 269] width 168 height 29
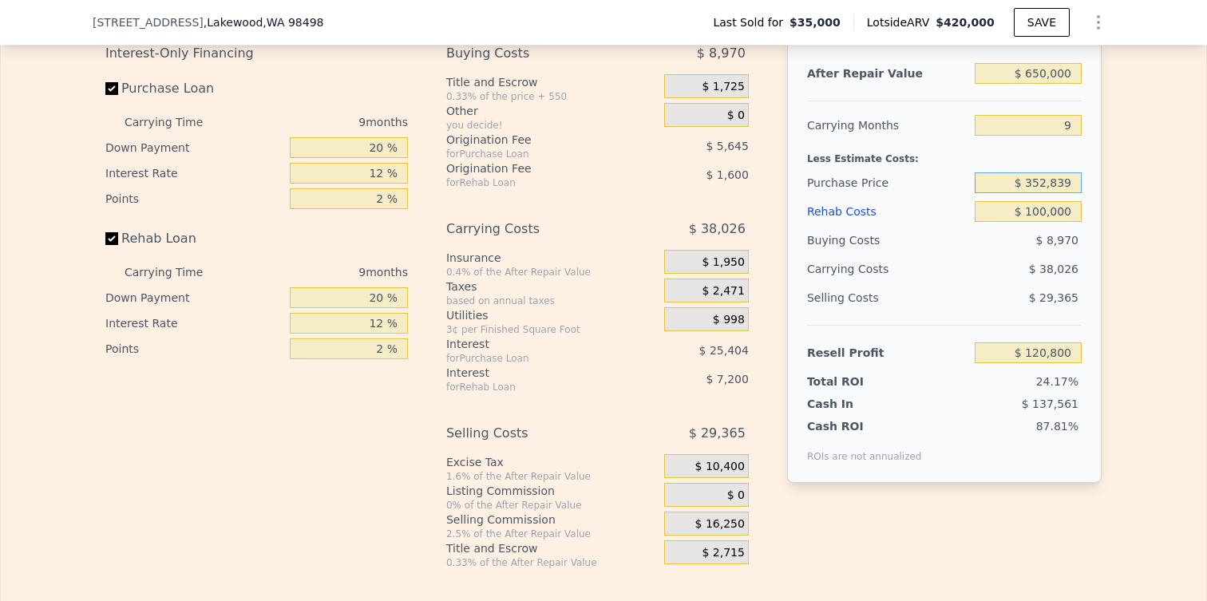
click at [1049, 186] on input "$ 352,839" at bounding box center [1028, 182] width 107 height 21
click at [1054, 186] on input "$ 352,839" at bounding box center [1028, 182] width 107 height 21
type input "$ 375,000"
click at [1101, 198] on div "Edit the assumptions in yellow boxes. Input profit to calculate an offer price.…" at bounding box center [604, 272] width 1022 height 594
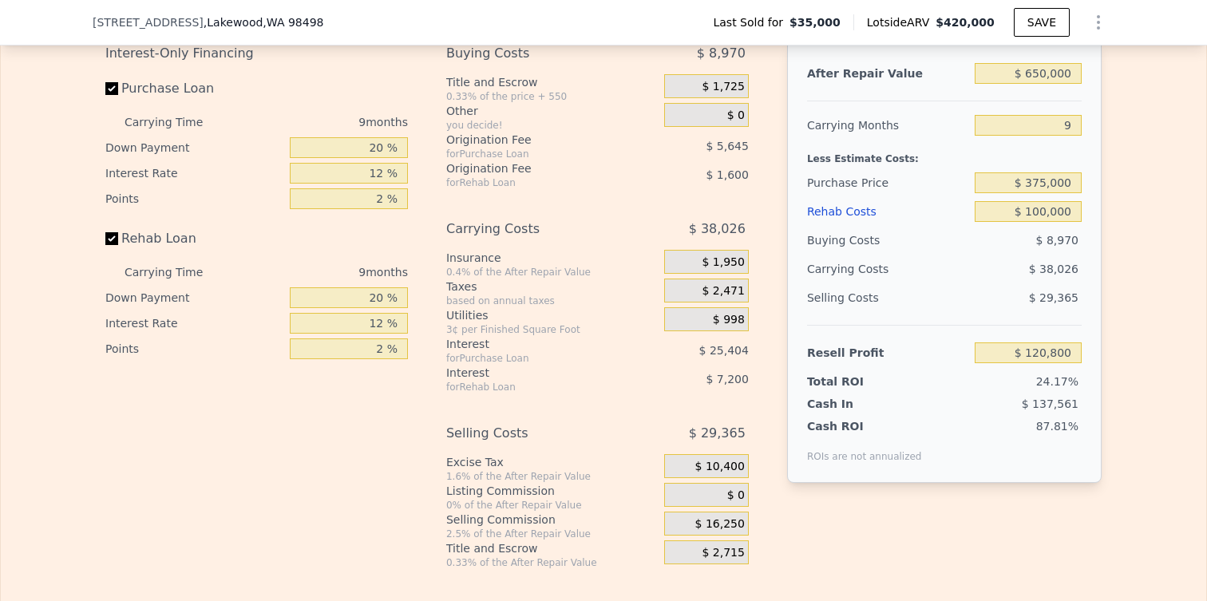
type input "$ 96,617"
click at [1040, 217] on input "$ 100,000" at bounding box center [1028, 211] width 107 height 21
click at [1036, 283] on div "$ 29,365" at bounding box center [1029, 297] width 108 height 29
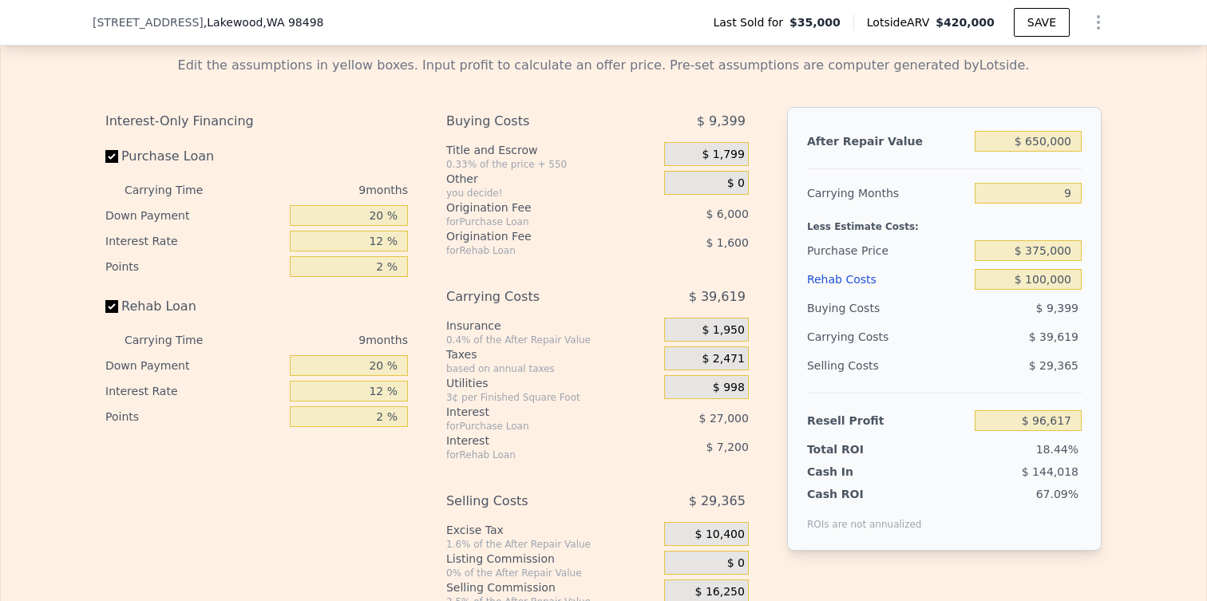
scroll to position [2273, 0]
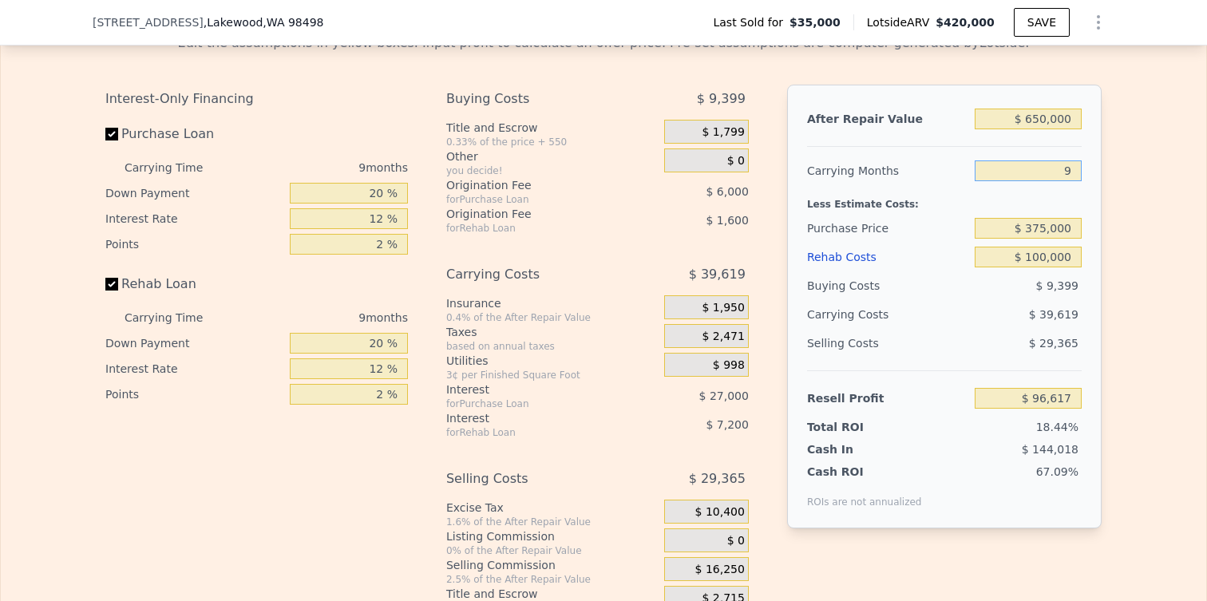
click at [1073, 176] on input "9" at bounding box center [1028, 170] width 107 height 21
click at [1071, 176] on input "9" at bounding box center [1028, 170] width 107 height 21
type input "12"
type input "$ 83,411"
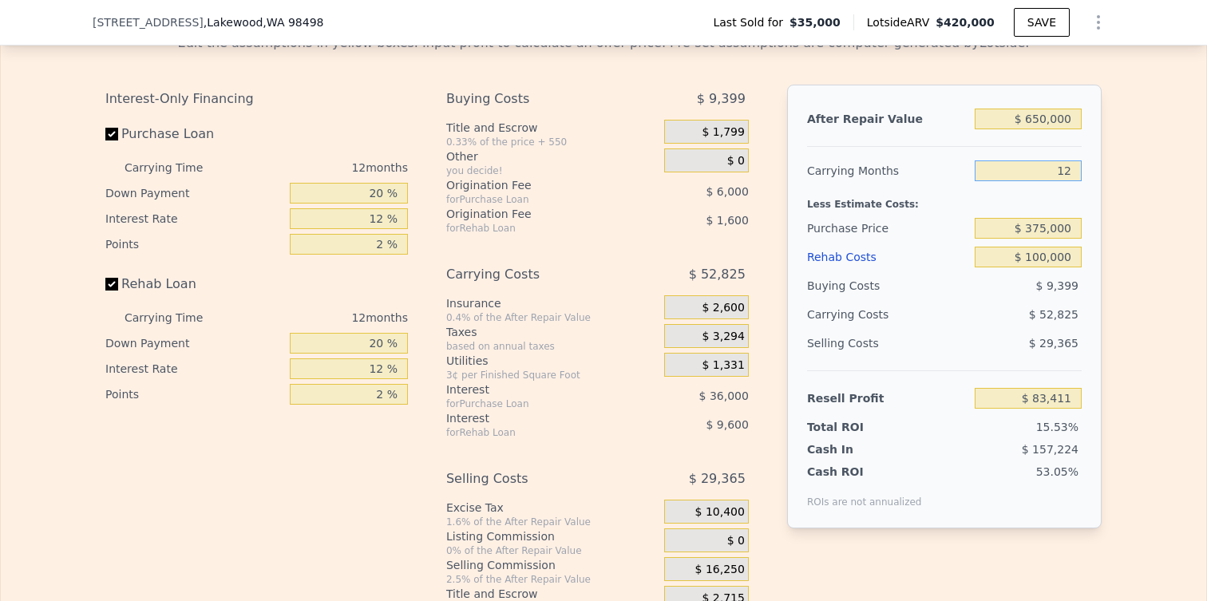
type input "12"
click at [1094, 176] on div "After Repair Value $ 650,000 Carrying Months 12 Less Estimate Costs: Purchase P…" at bounding box center [944, 307] width 314 height 444
